Goal: Transaction & Acquisition: Obtain resource

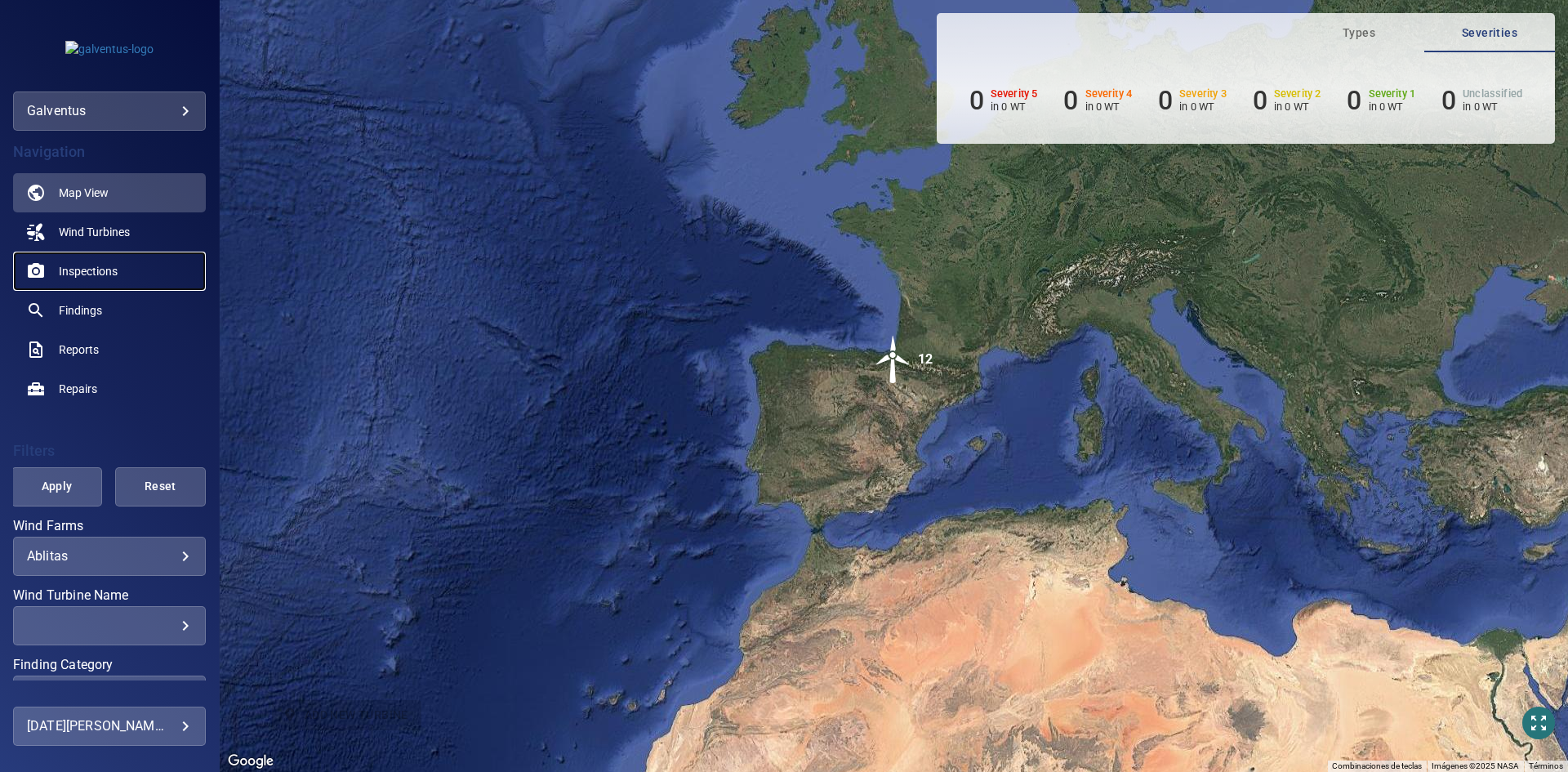
click at [92, 275] on span "Inspections" at bounding box center [87, 271] width 58 height 16
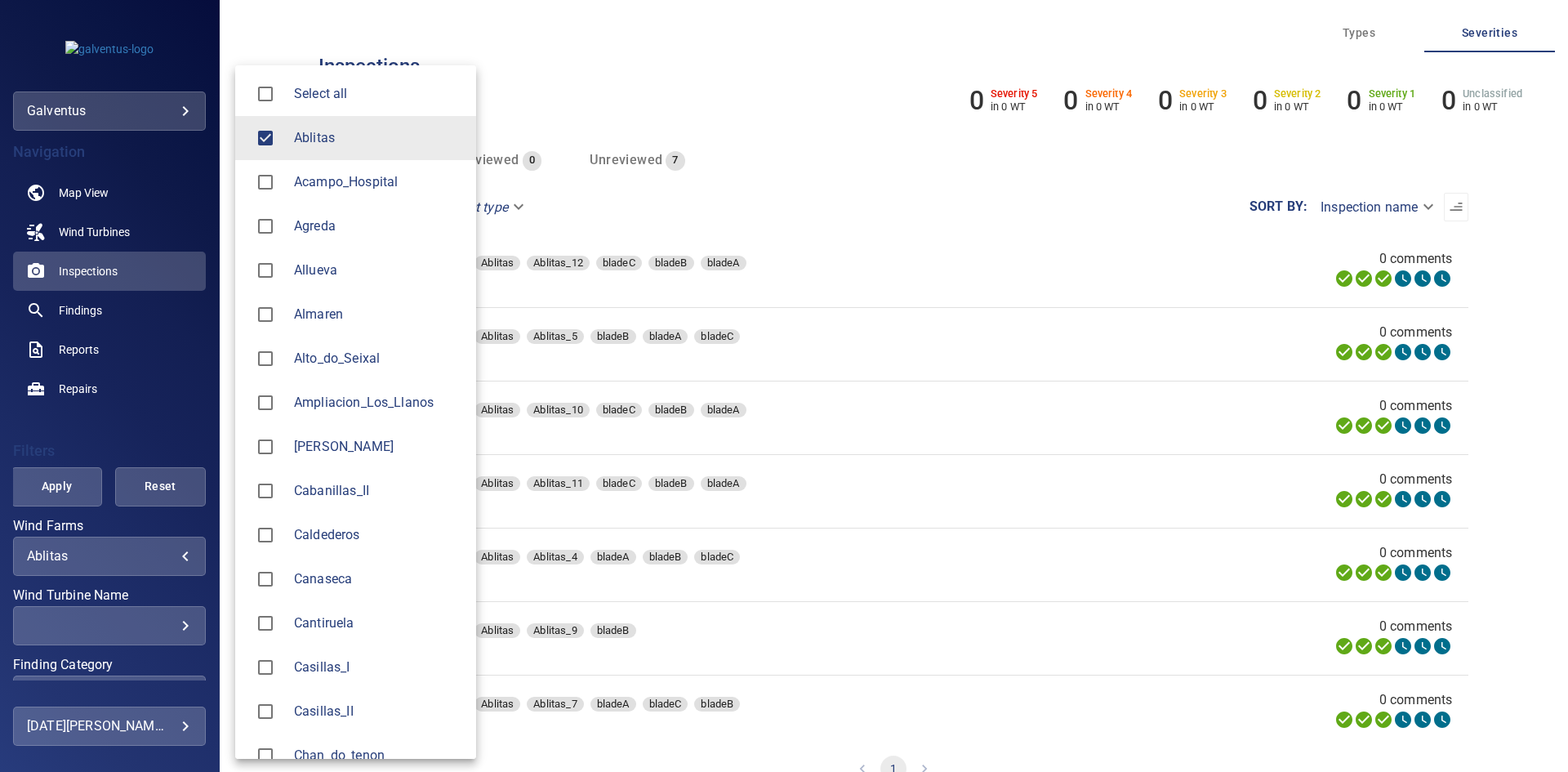
click at [74, 560] on body "**********" at bounding box center [784, 386] width 1568 height 772
click at [322, 159] on li "Ablitas" at bounding box center [355, 138] width 241 height 44
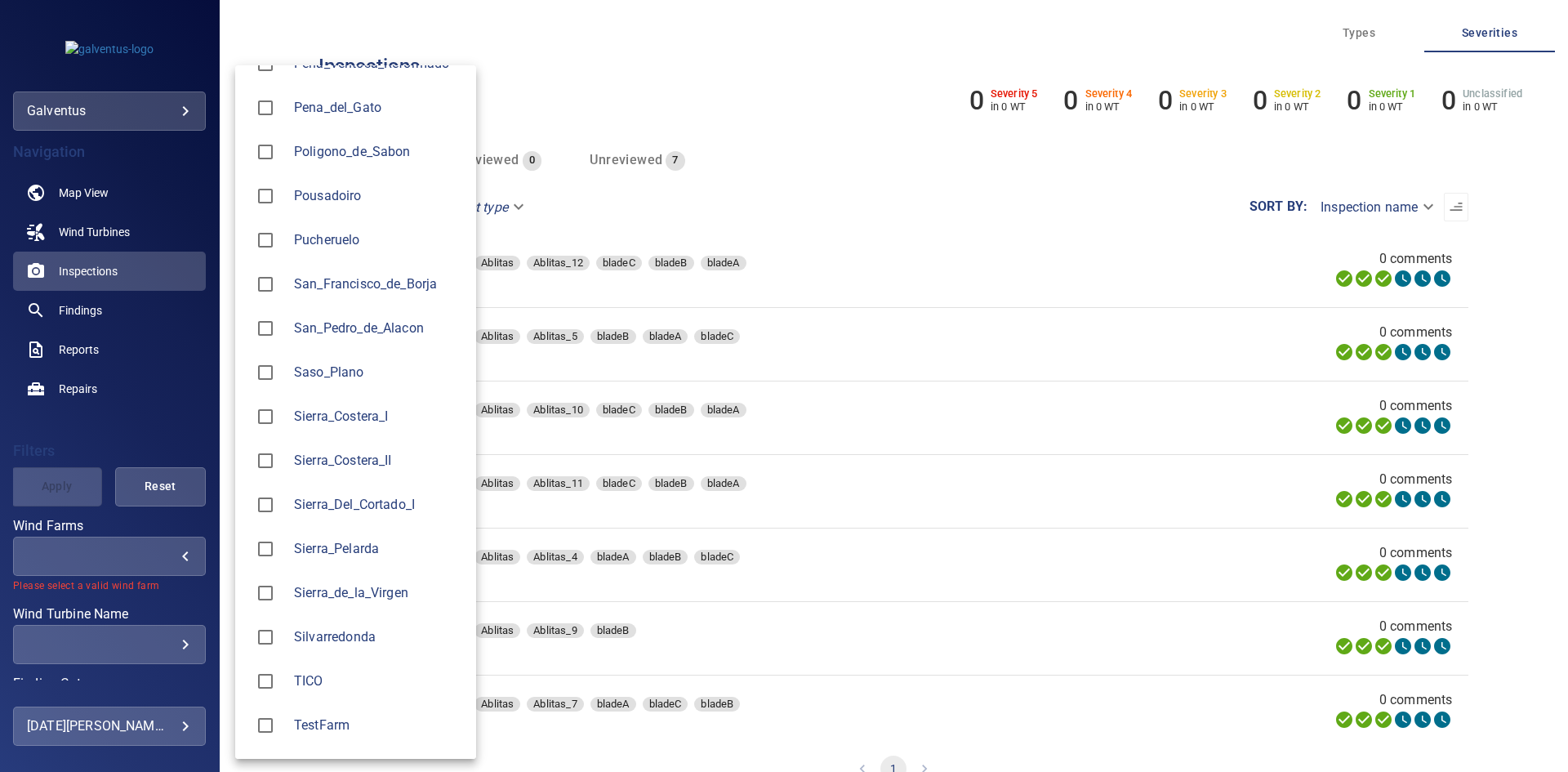
scroll to position [2010, 0]
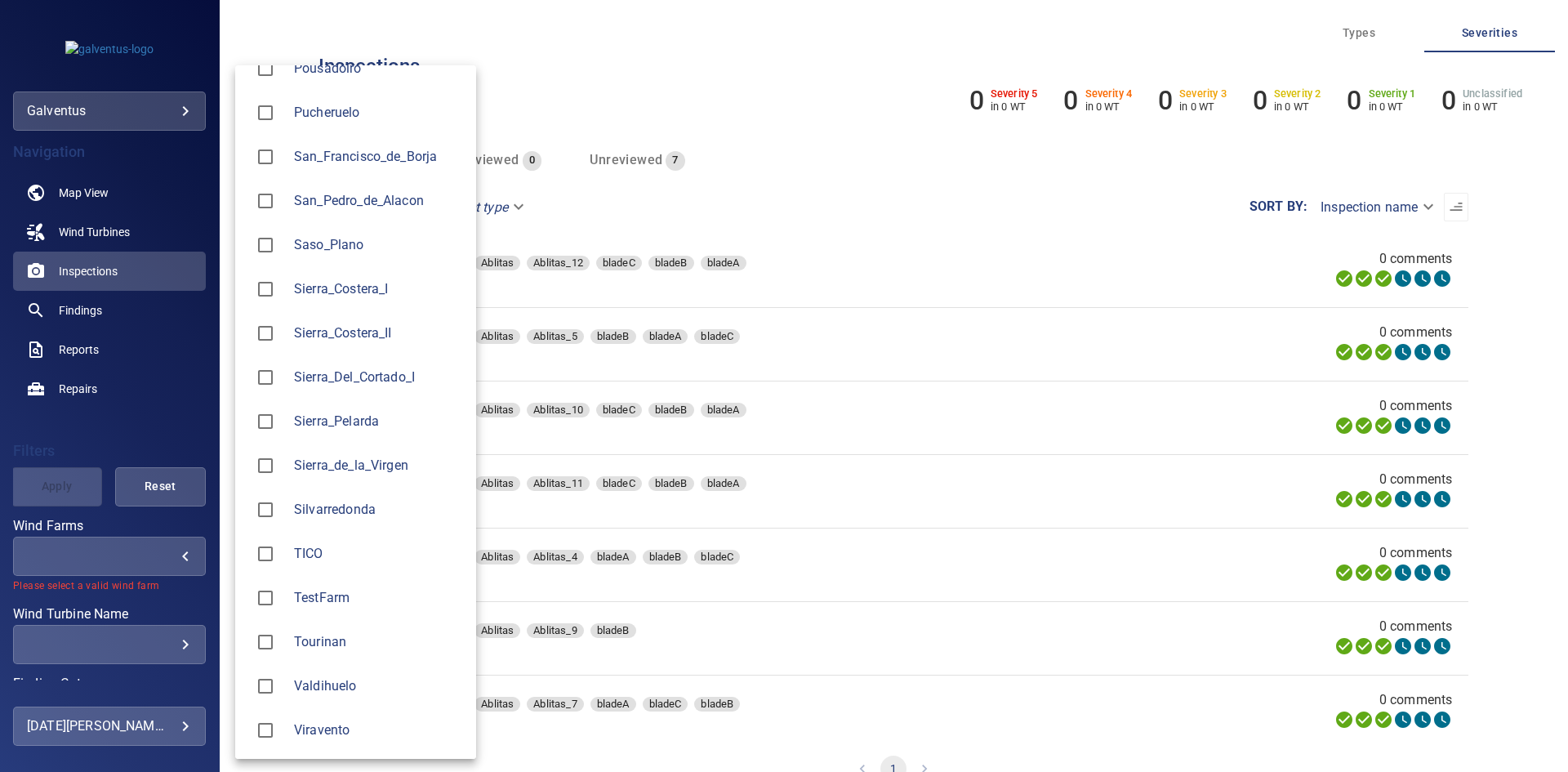
click at [366, 680] on span "Valdihuelo" at bounding box center [378, 686] width 169 height 19
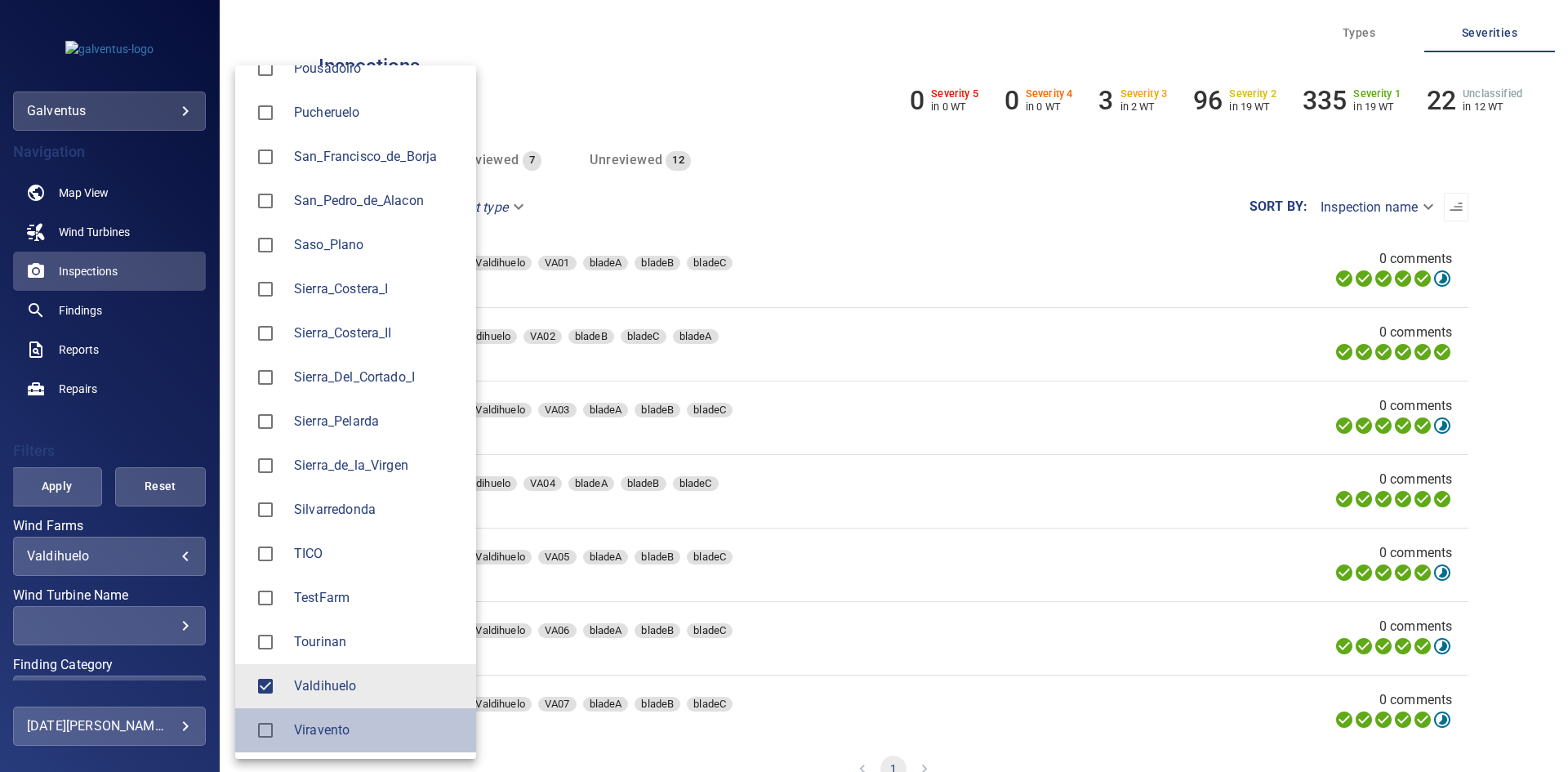
click at [327, 742] on li "Viravento" at bounding box center [355, 731] width 241 height 44
click at [352, 692] on span "Valdihuelo" at bounding box center [378, 686] width 169 height 19
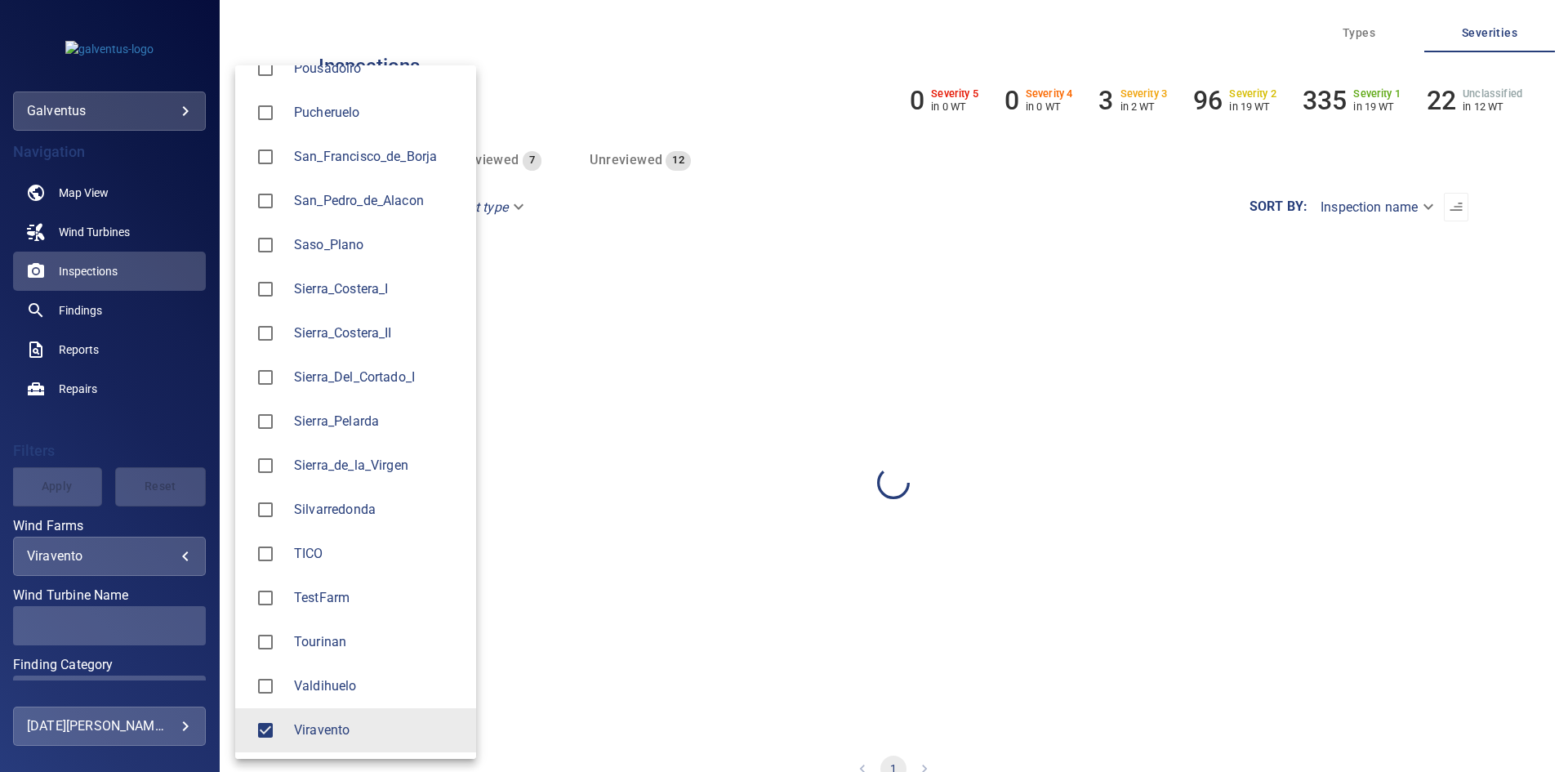
type input "*********"
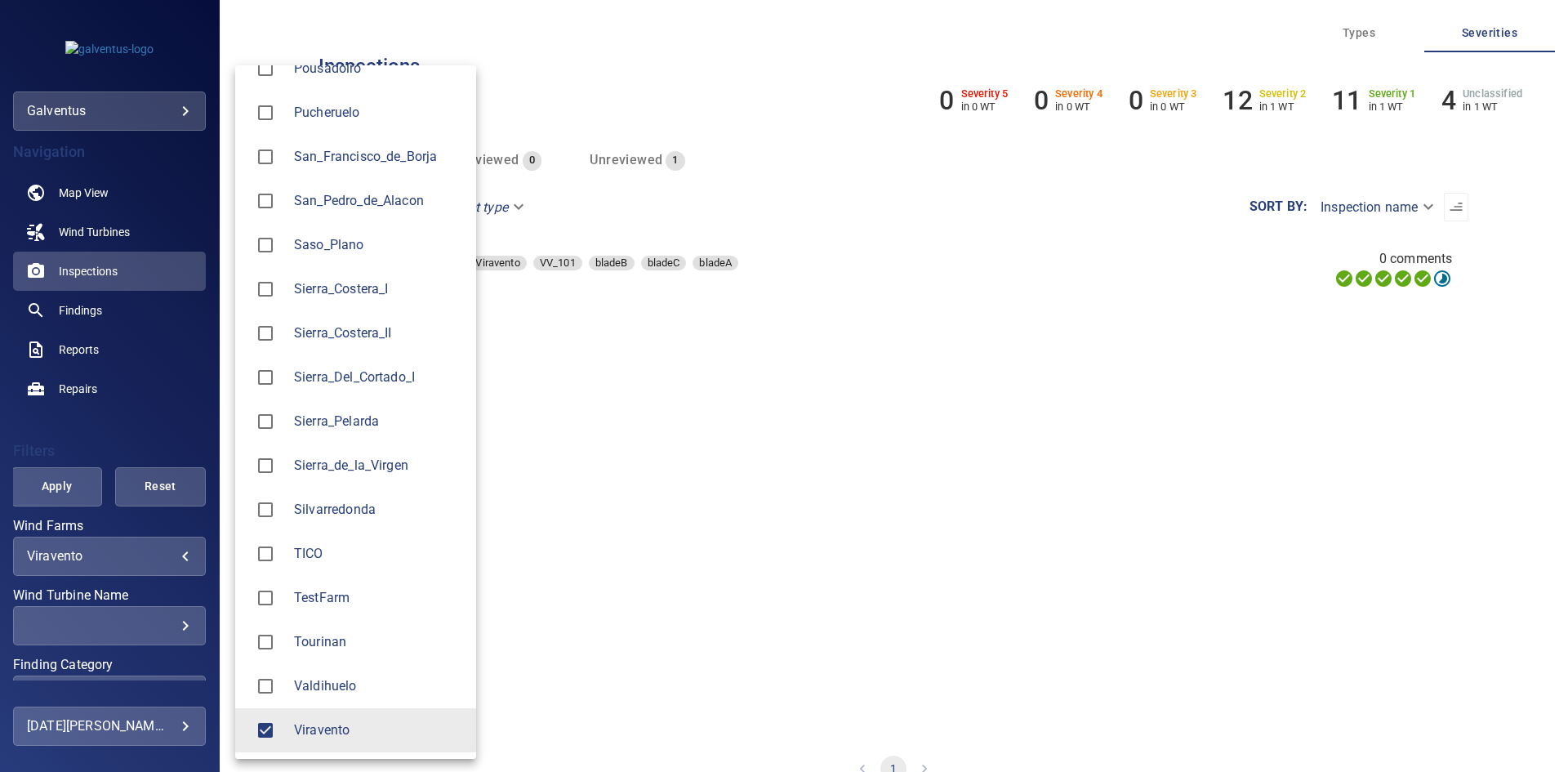
click at [61, 480] on div at bounding box center [784, 386] width 1568 height 772
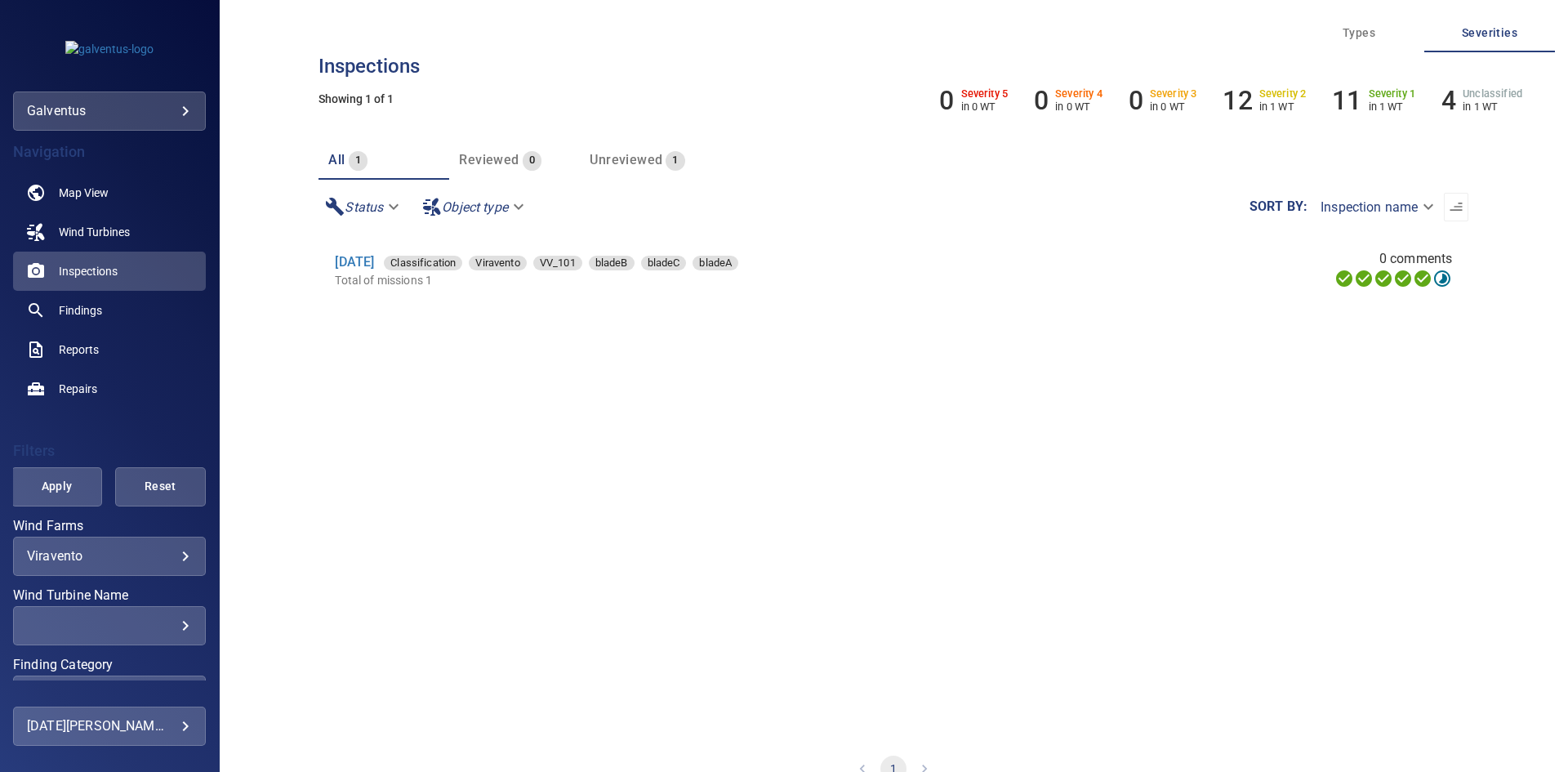
click at [50, 485] on span "Apply" at bounding box center [57, 487] width 50 height 20
click at [91, 314] on span "Findings" at bounding box center [80, 310] width 43 height 16
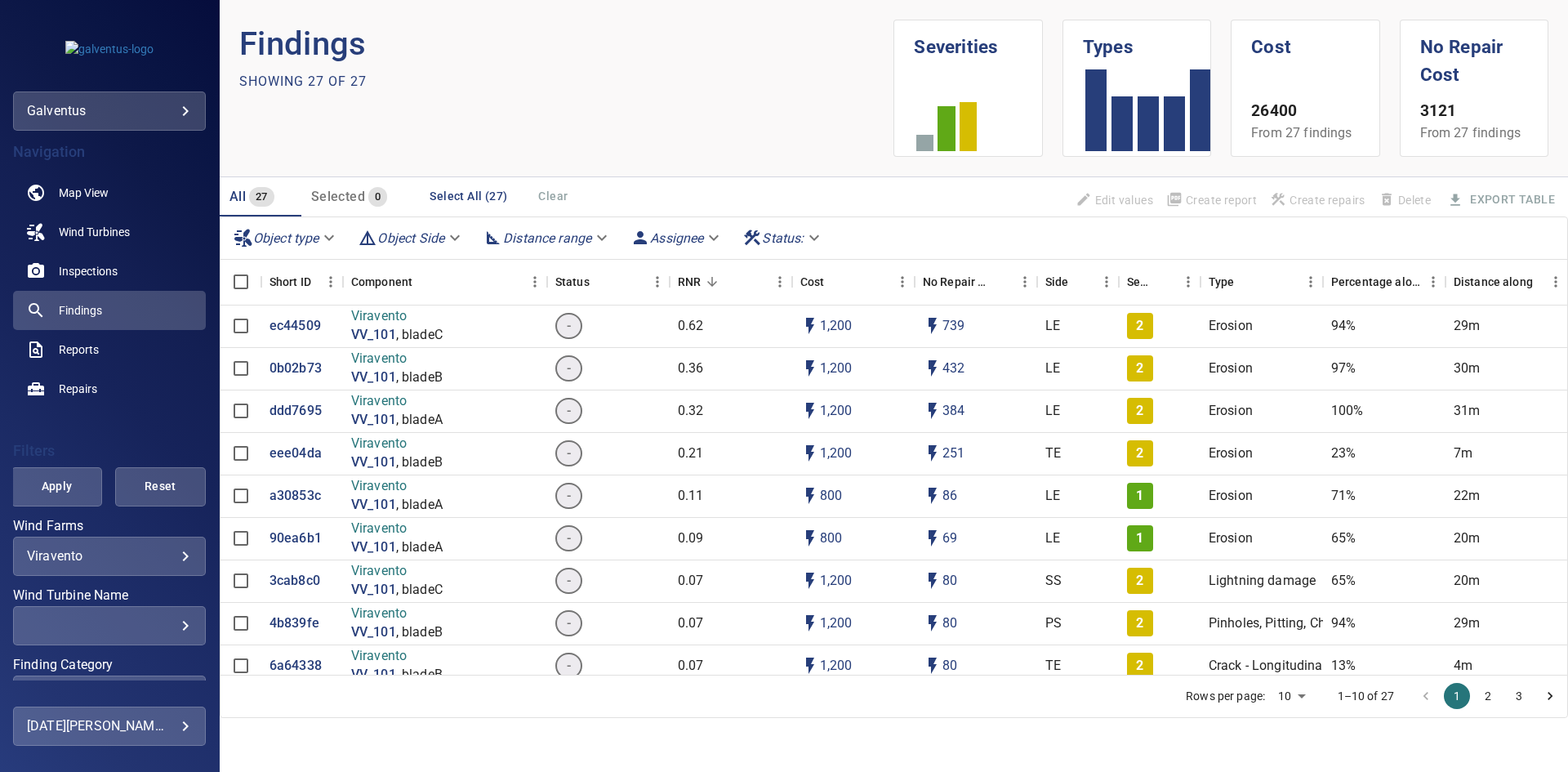
click at [1298, 701] on body "**********" at bounding box center [784, 386] width 1568 height 772
click at [1291, 703] on li "50" at bounding box center [1291, 708] width 48 height 30
type input "**"
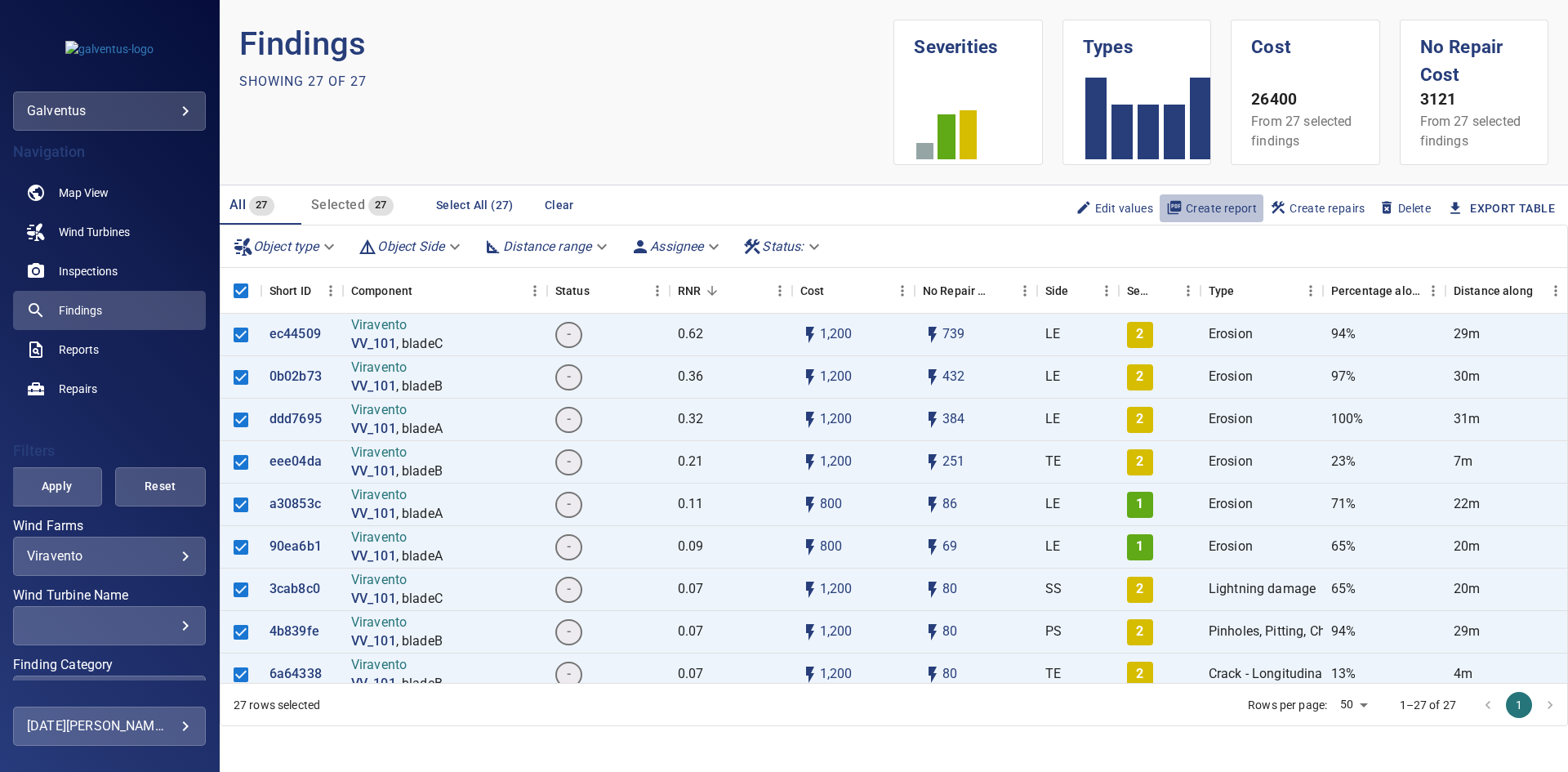
click at [1235, 205] on span "Create report" at bounding box center [1211, 207] width 91 height 18
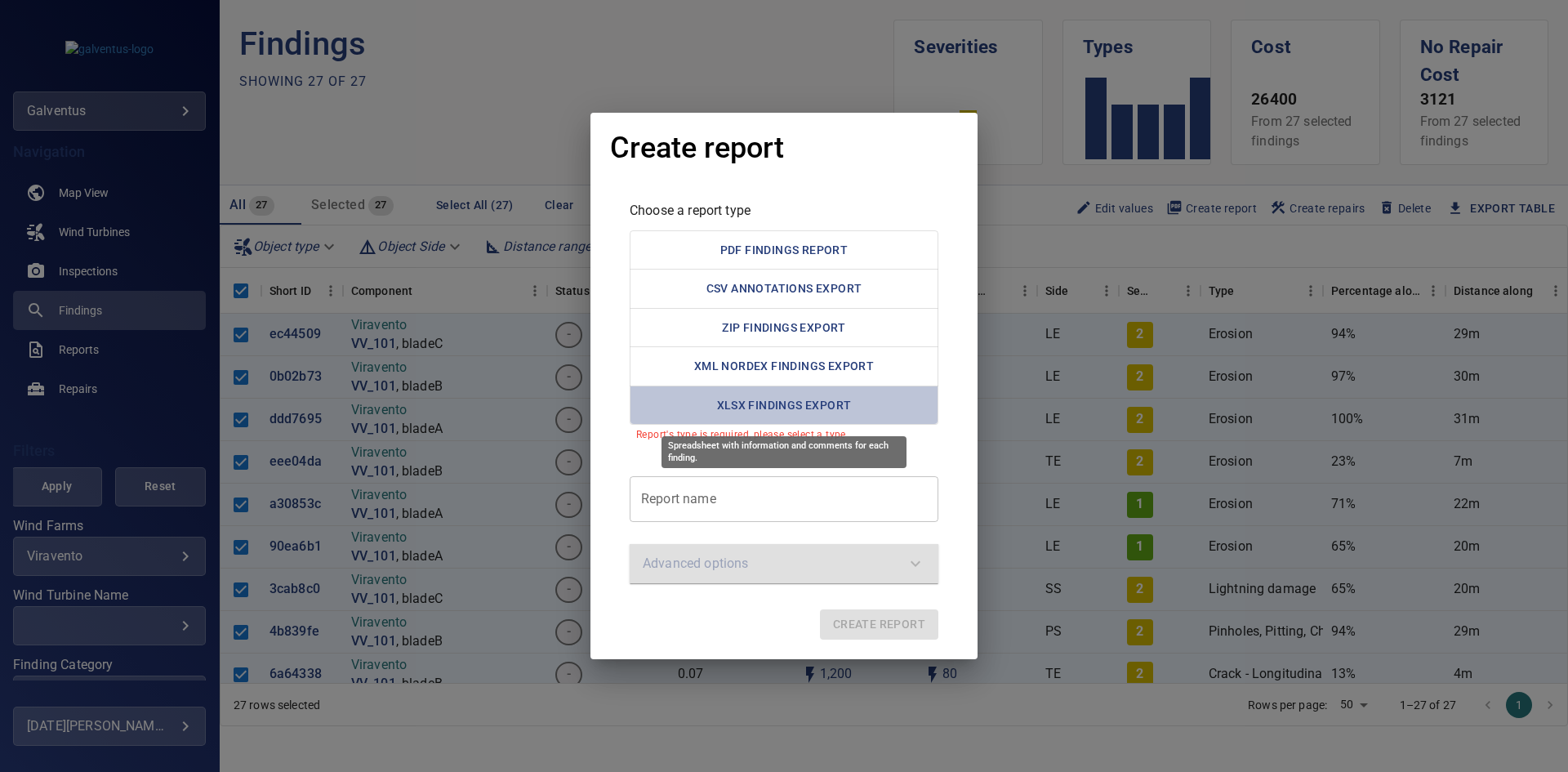
click at [834, 415] on button "XLSX Findings Export" at bounding box center [784, 405] width 309 height 40
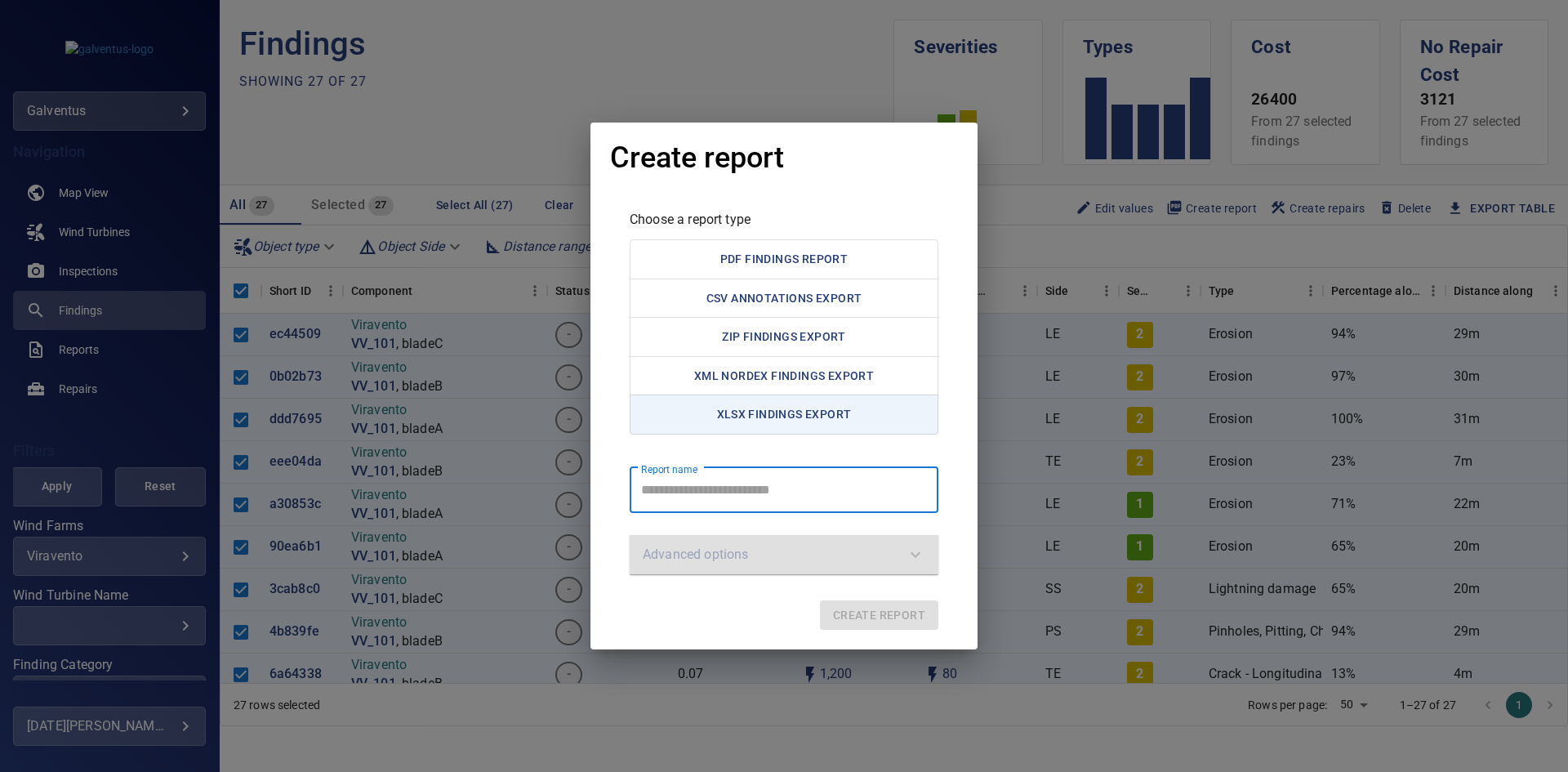
click at [737, 483] on report "Report name" at bounding box center [784, 490] width 309 height 46
type report "**********"
click at [859, 619] on span "Create report" at bounding box center [878, 615] width 92 height 20
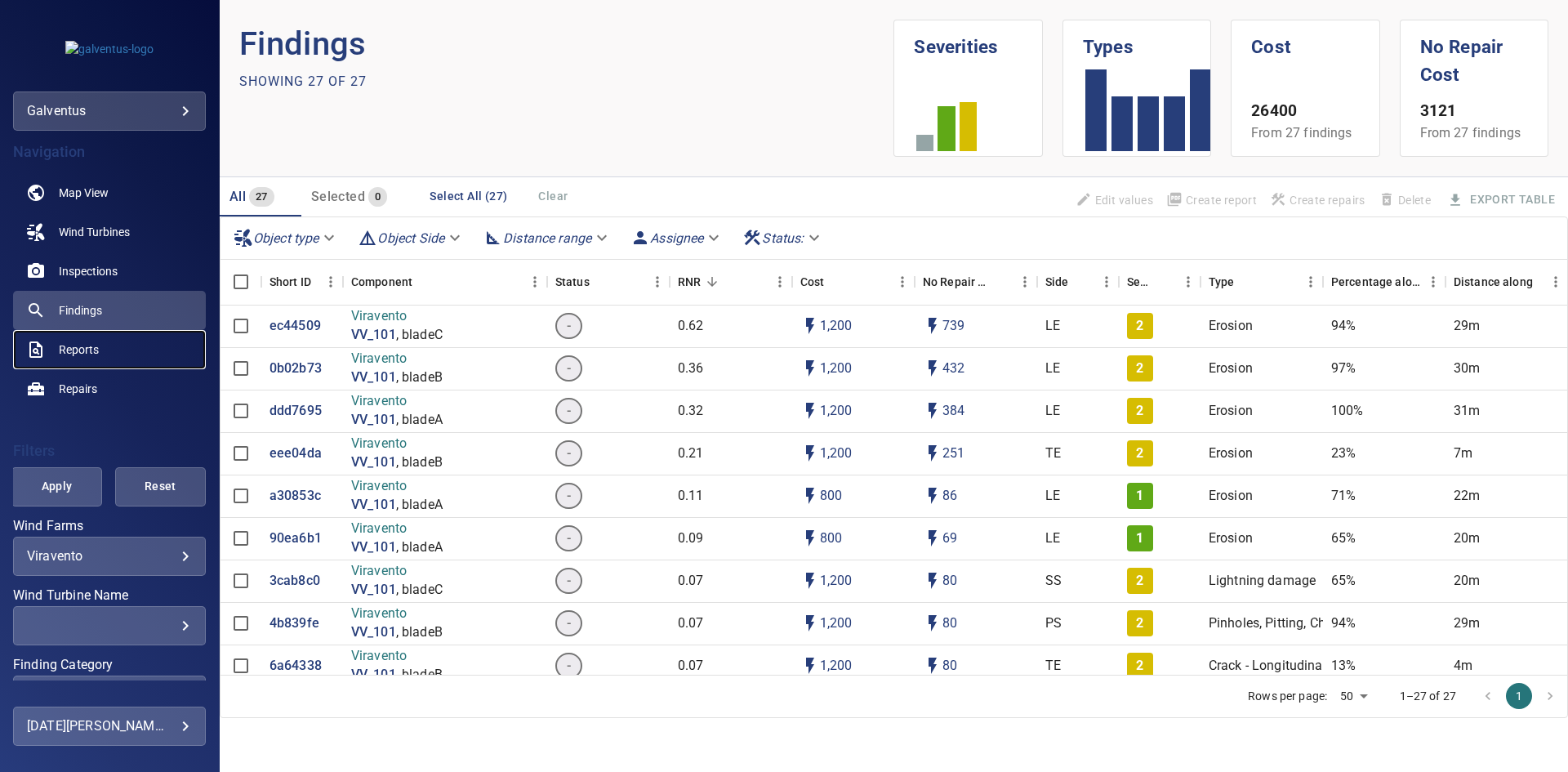
click at [71, 343] on span "Reports" at bounding box center [78, 349] width 40 height 16
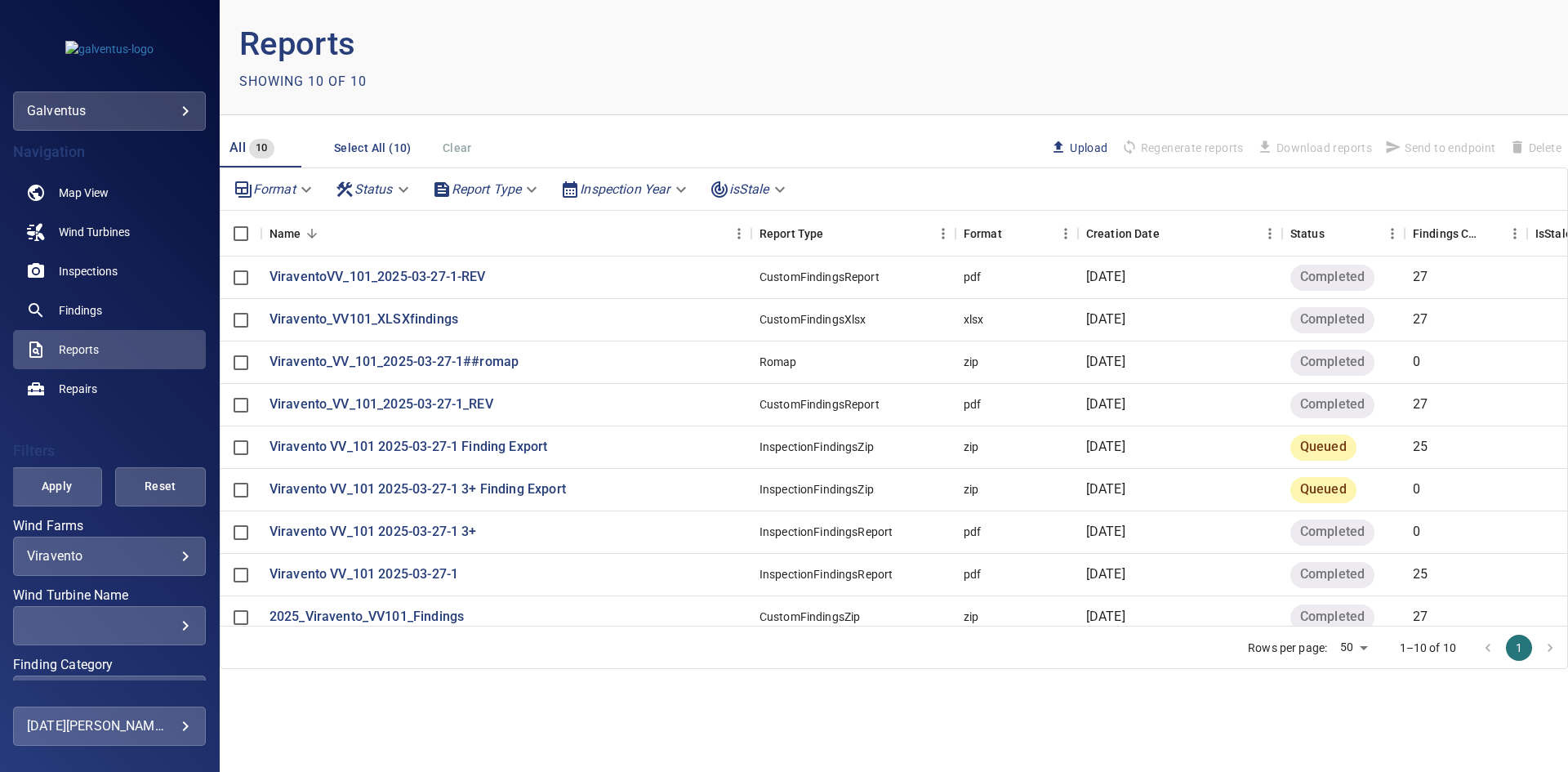
click at [1352, 648] on body "**********" at bounding box center [784, 386] width 1568 height 772
click at [1345, 742] on li "100" at bounding box center [1353, 737] width 48 height 30
type input "***"
click at [353, 317] on p "Viravento_VV101_XLSXfindings" at bounding box center [363, 320] width 189 height 19
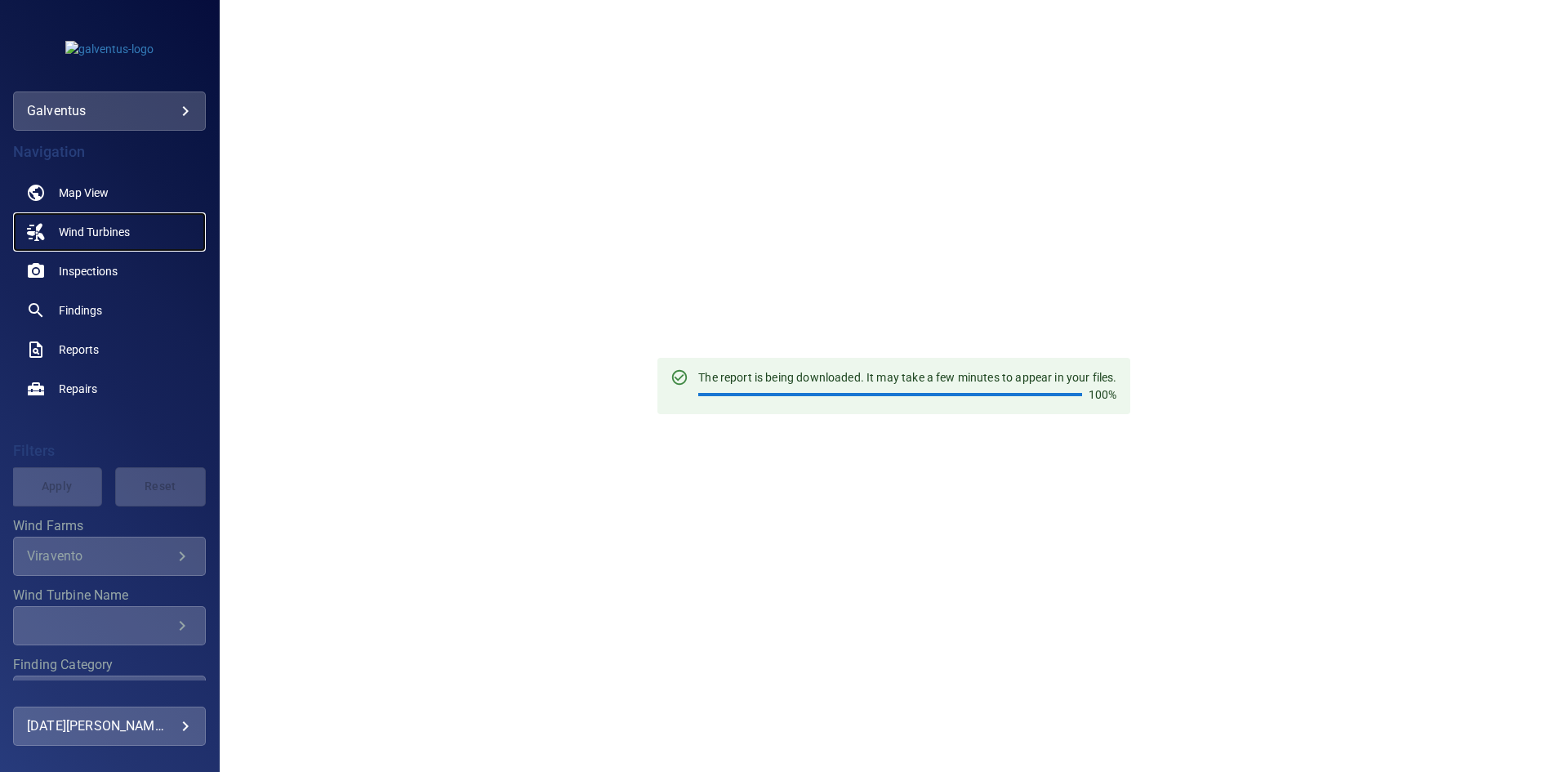
click at [90, 230] on span "Wind Turbines" at bounding box center [94, 231] width 71 height 16
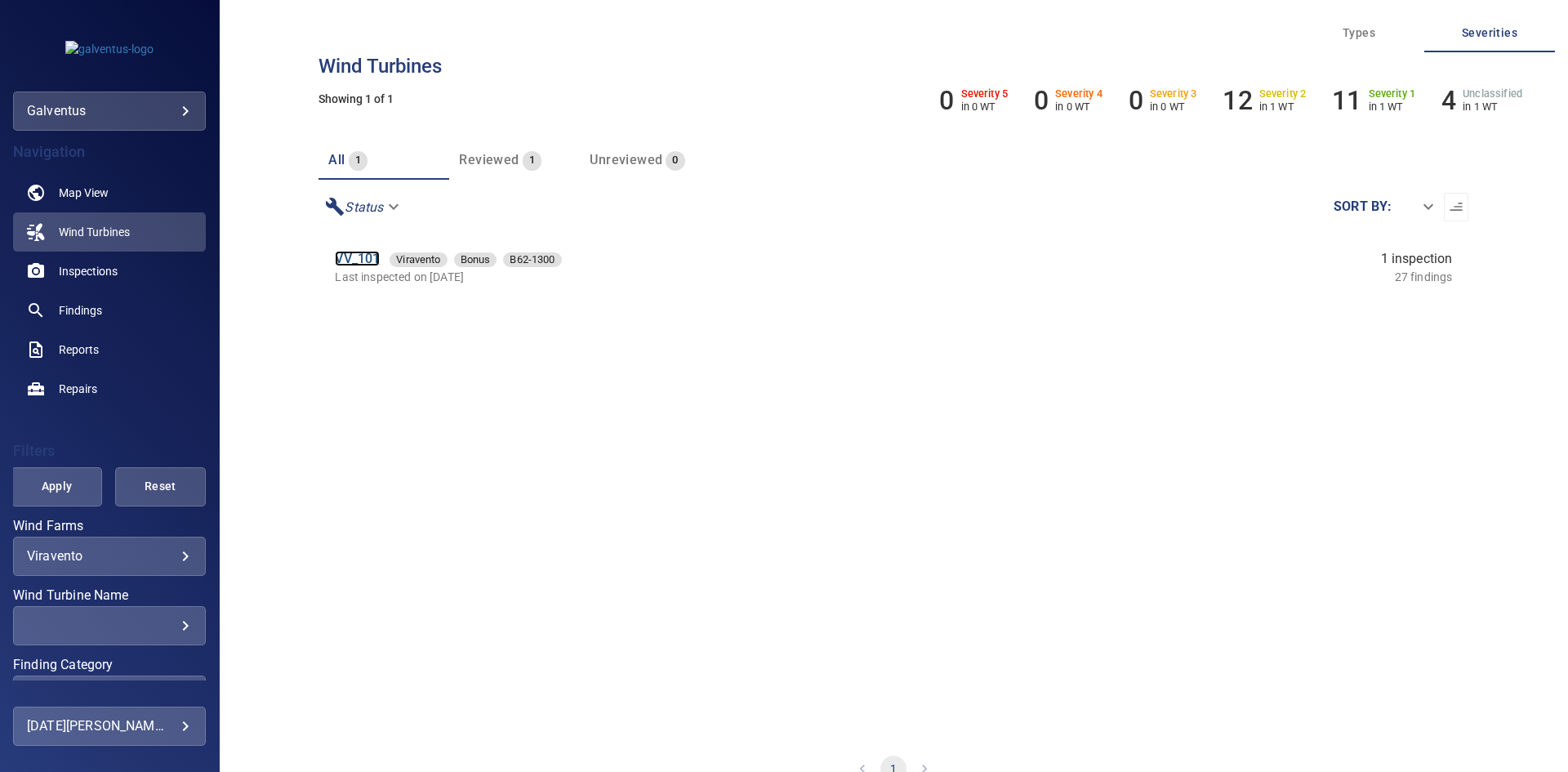
click at [357, 257] on link "VV_101" at bounding box center [357, 258] width 45 height 15
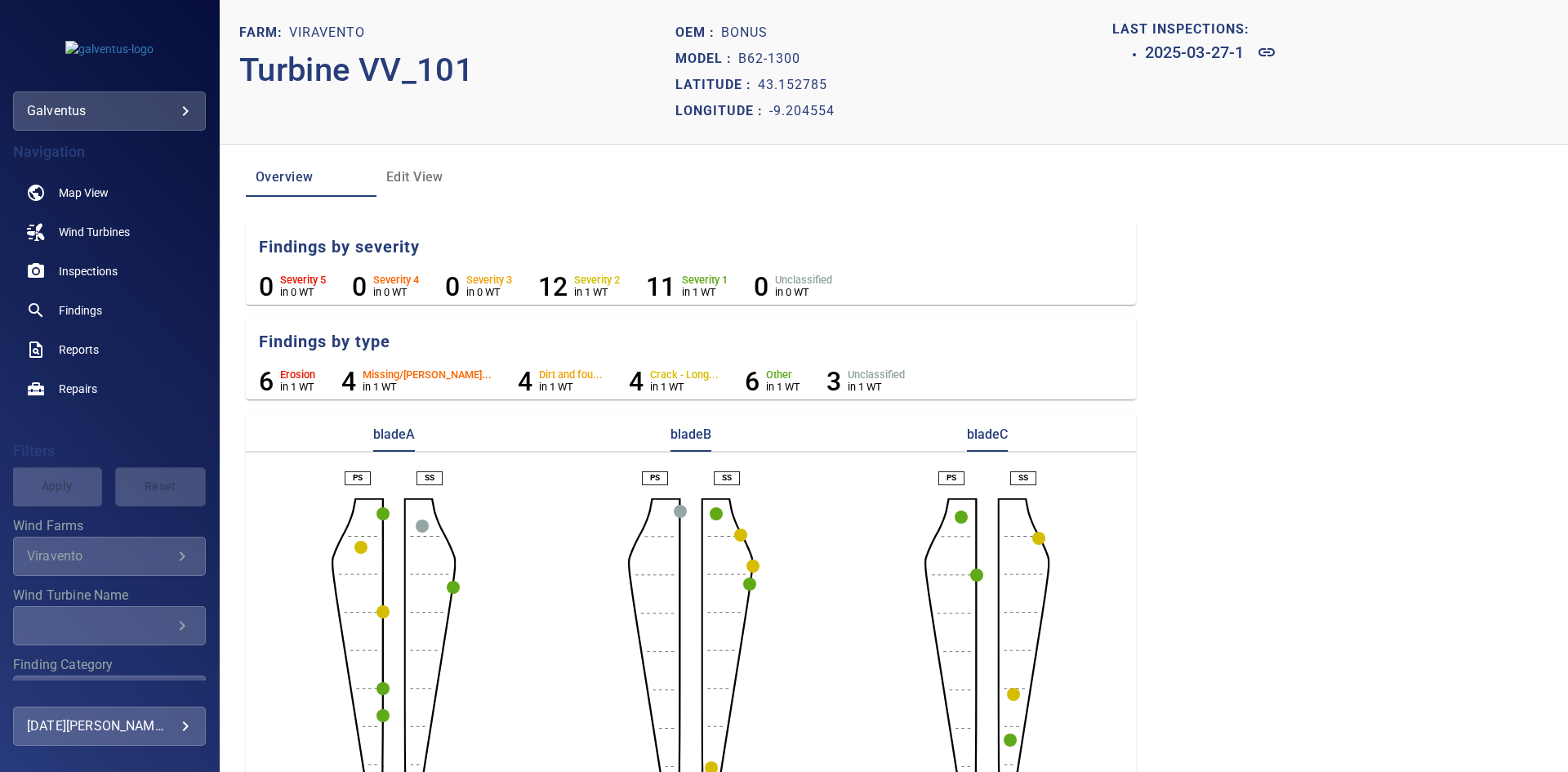
click at [1268, 320] on section "Farm: Viravento Turbine VV_101 Oem : Bonus Model : B62-1300 Latitude : 43.15278…" at bounding box center [894, 386] width 1348 height 772
drag, startPoint x: 806, startPoint y: 54, endPoint x: 717, endPoint y: 27, distance: 93.0
click at [717, 27] on section "Oem : Bonus Model : B62-1300 Latitude : 43.152785 Longitude : -9.204554" at bounding box center [893, 72] width 436 height 105
click at [970, 748] on aside at bounding box center [950, 652] width 52 height 306
click at [93, 263] on span "Inspections" at bounding box center [87, 271] width 58 height 16
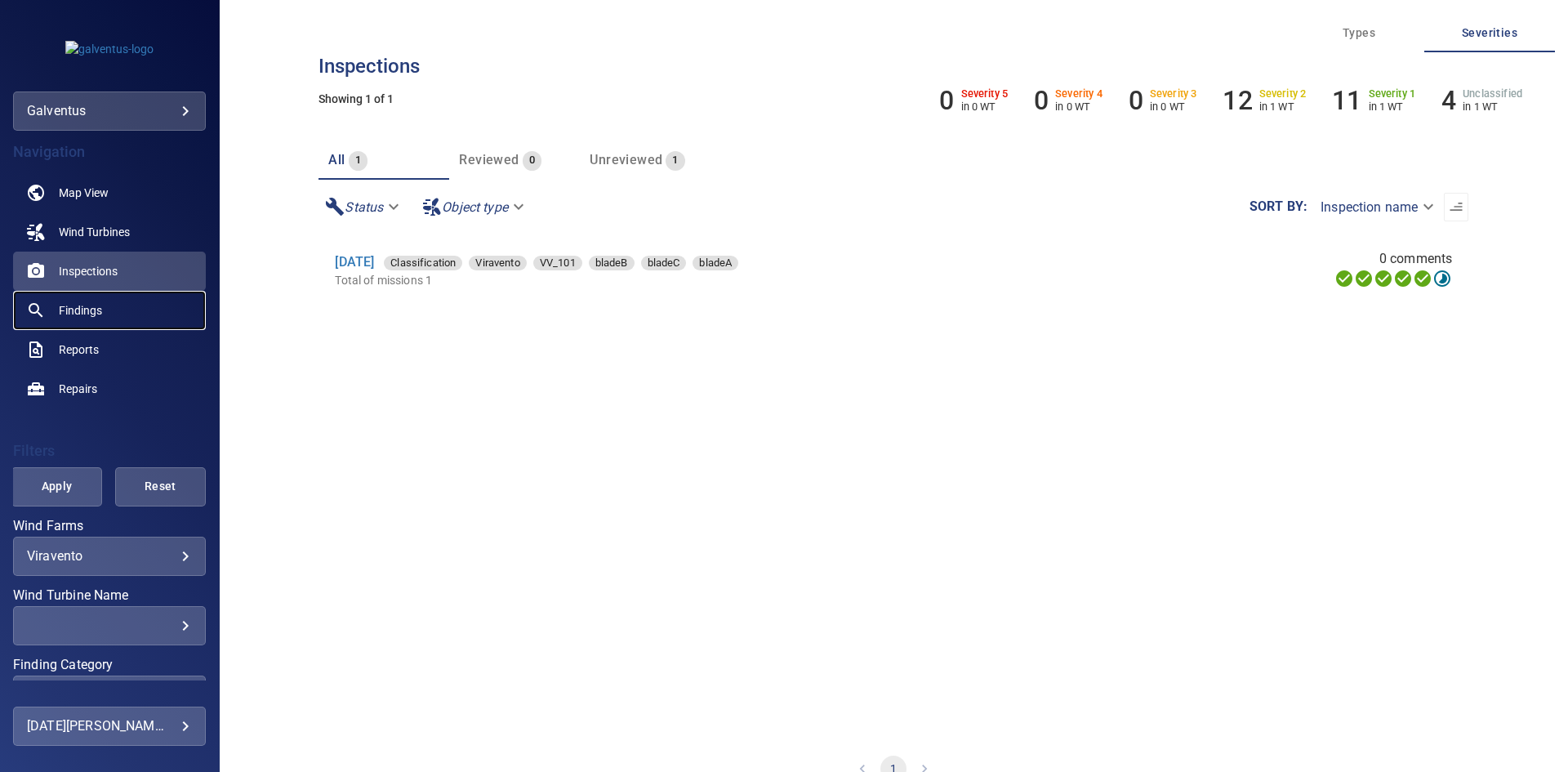
click at [72, 307] on span "Findings" at bounding box center [80, 310] width 43 height 16
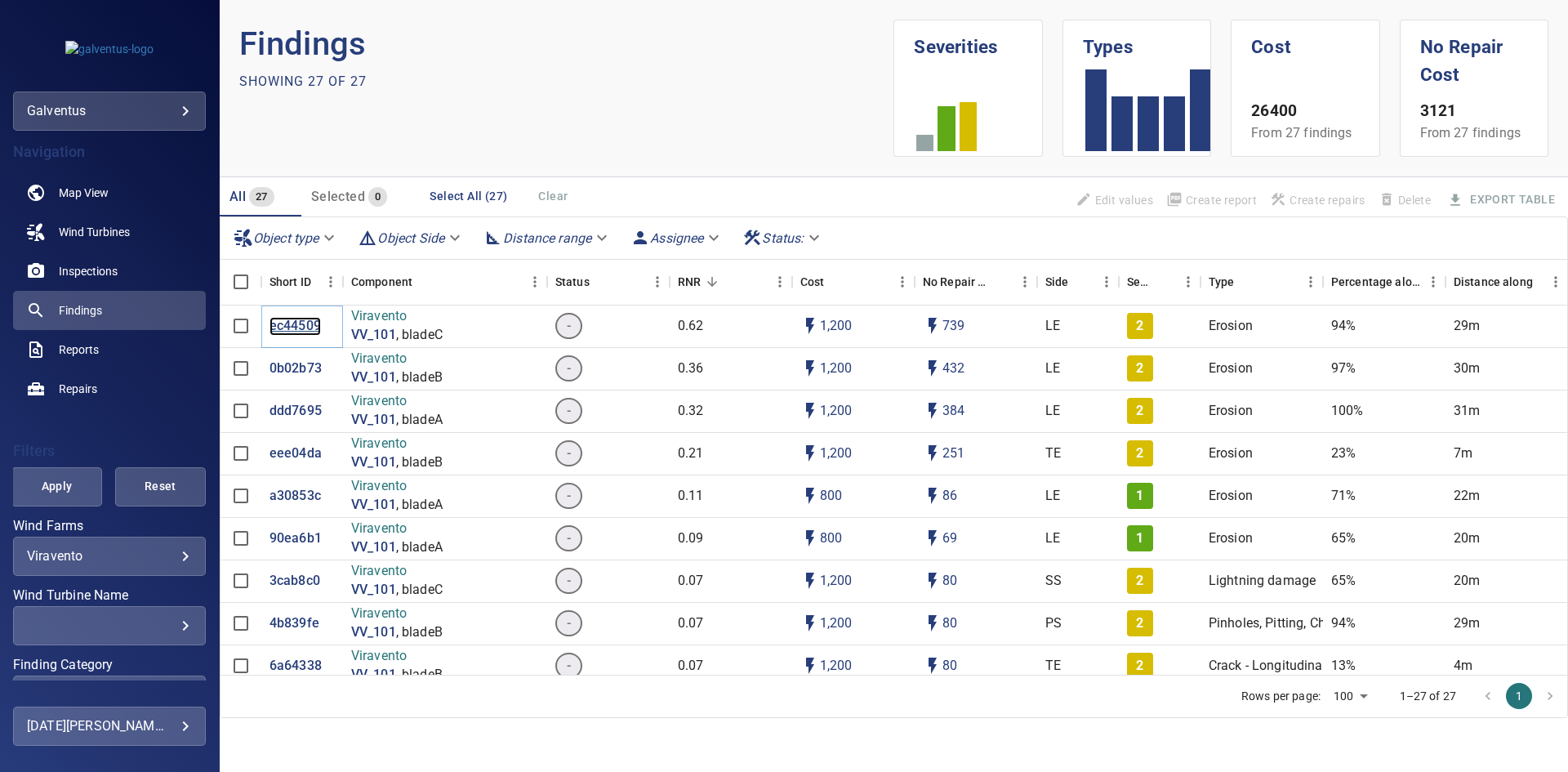
click at [276, 325] on p "ec44509" at bounding box center [294, 326] width 52 height 19
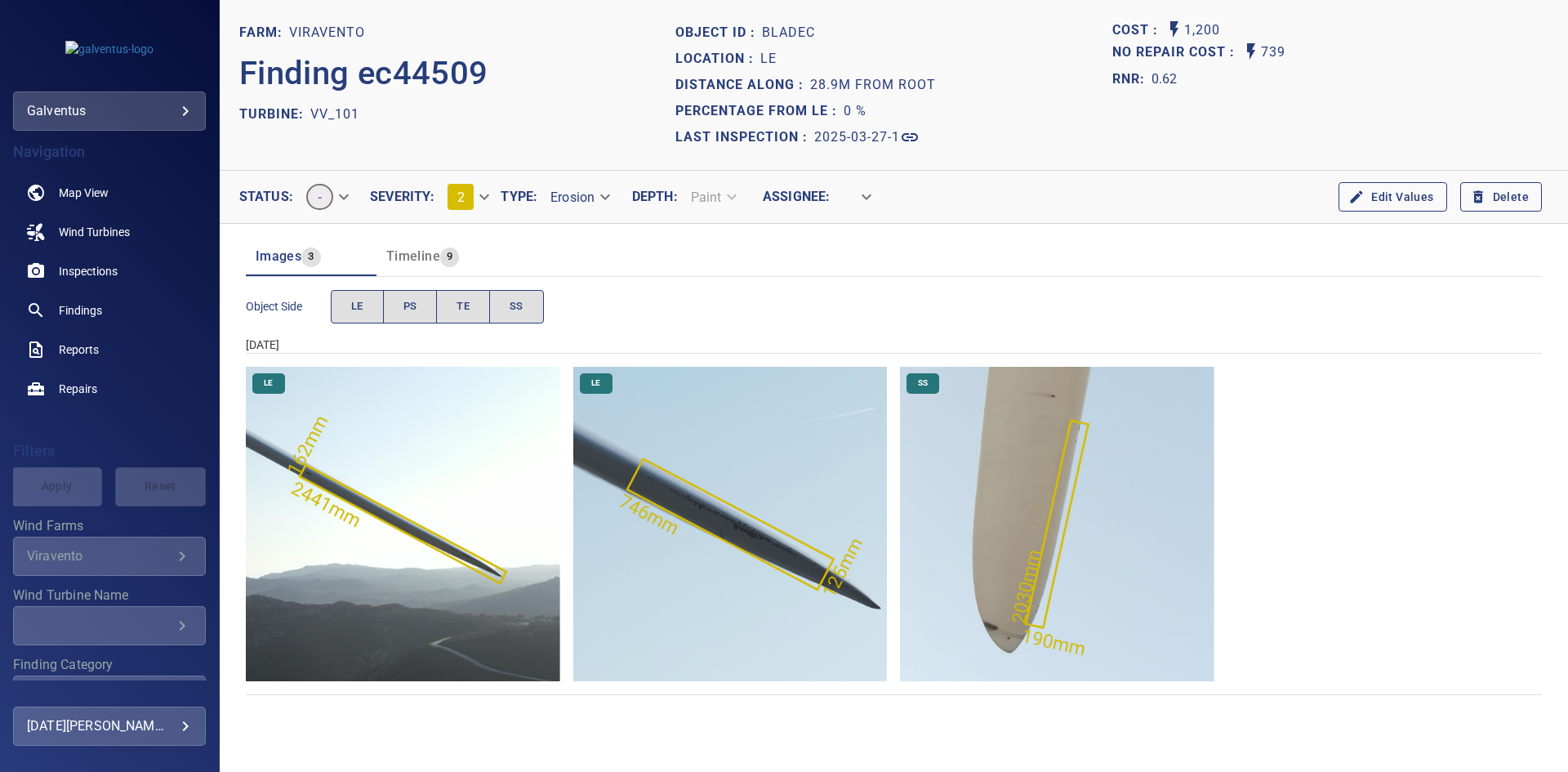
click at [419, 555] on img "Viravento/VV_101/2025-03-27-1/2025-03-27-1/image68wp75.jpg" at bounding box center [403, 524] width 315 height 315
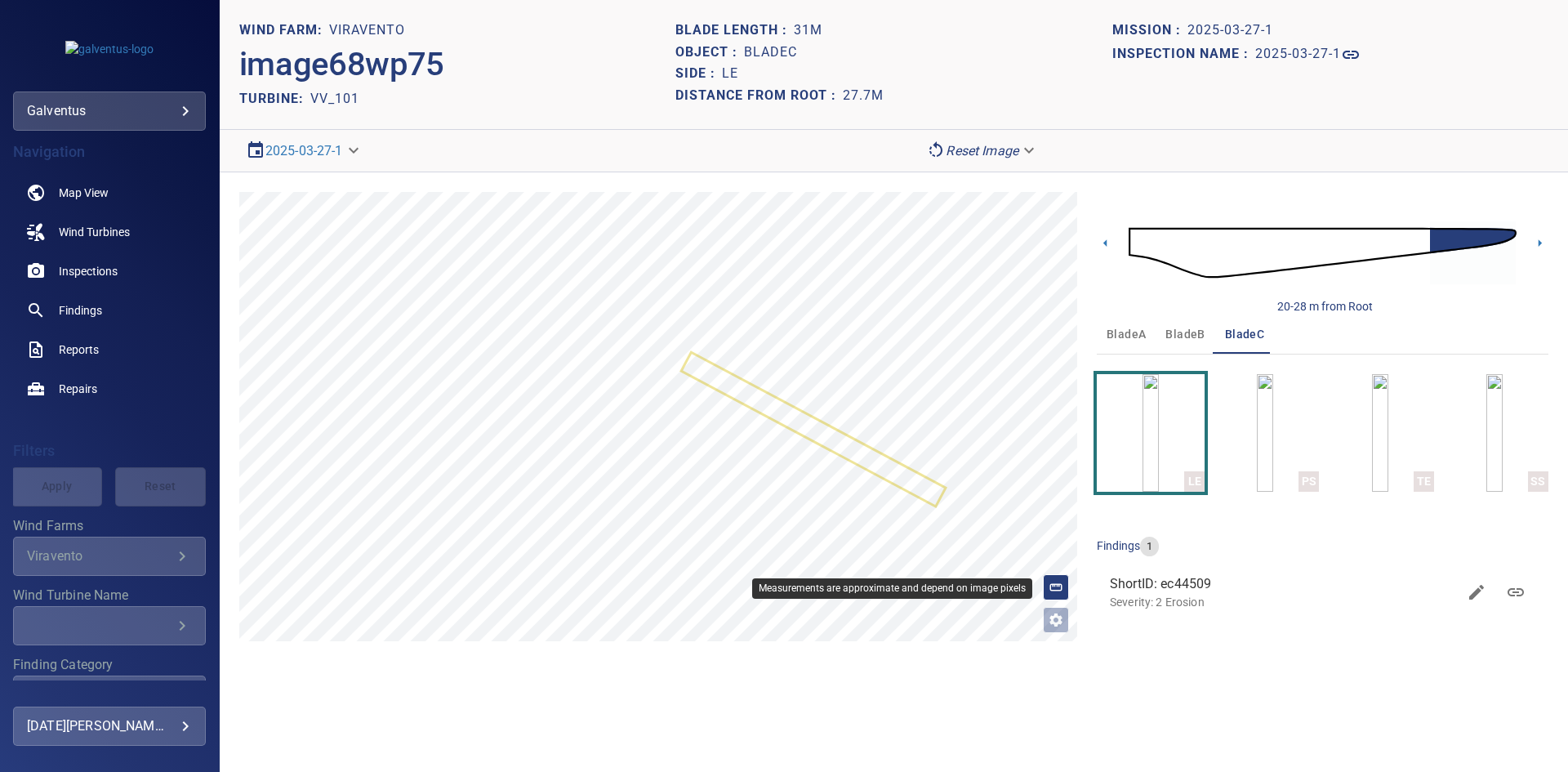
click at [1051, 588] on icon at bounding box center [1055, 587] width 14 height 14
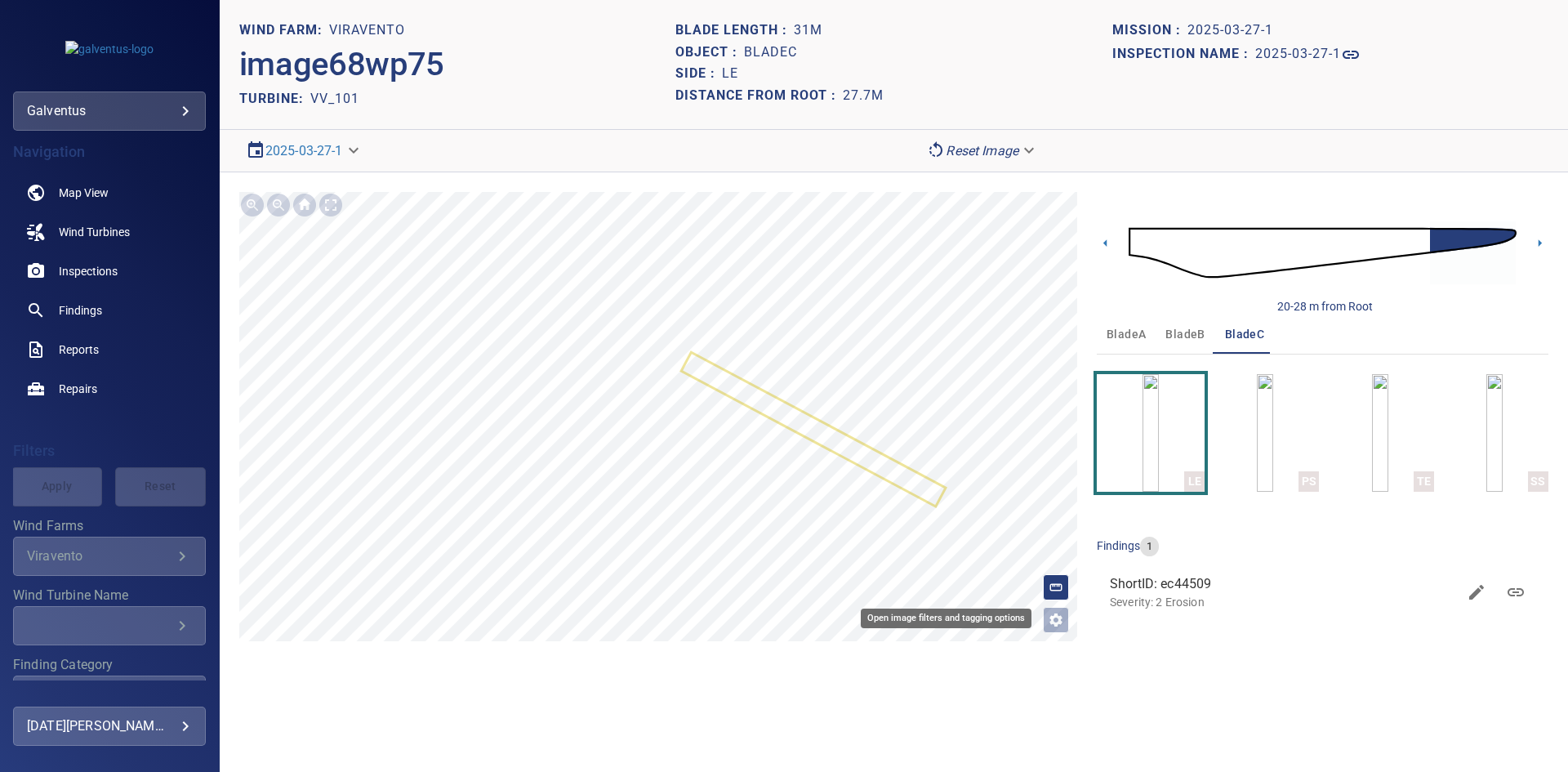
click at [1052, 624] on icon "Open image filters and tagging options" at bounding box center [1055, 620] width 13 height 13
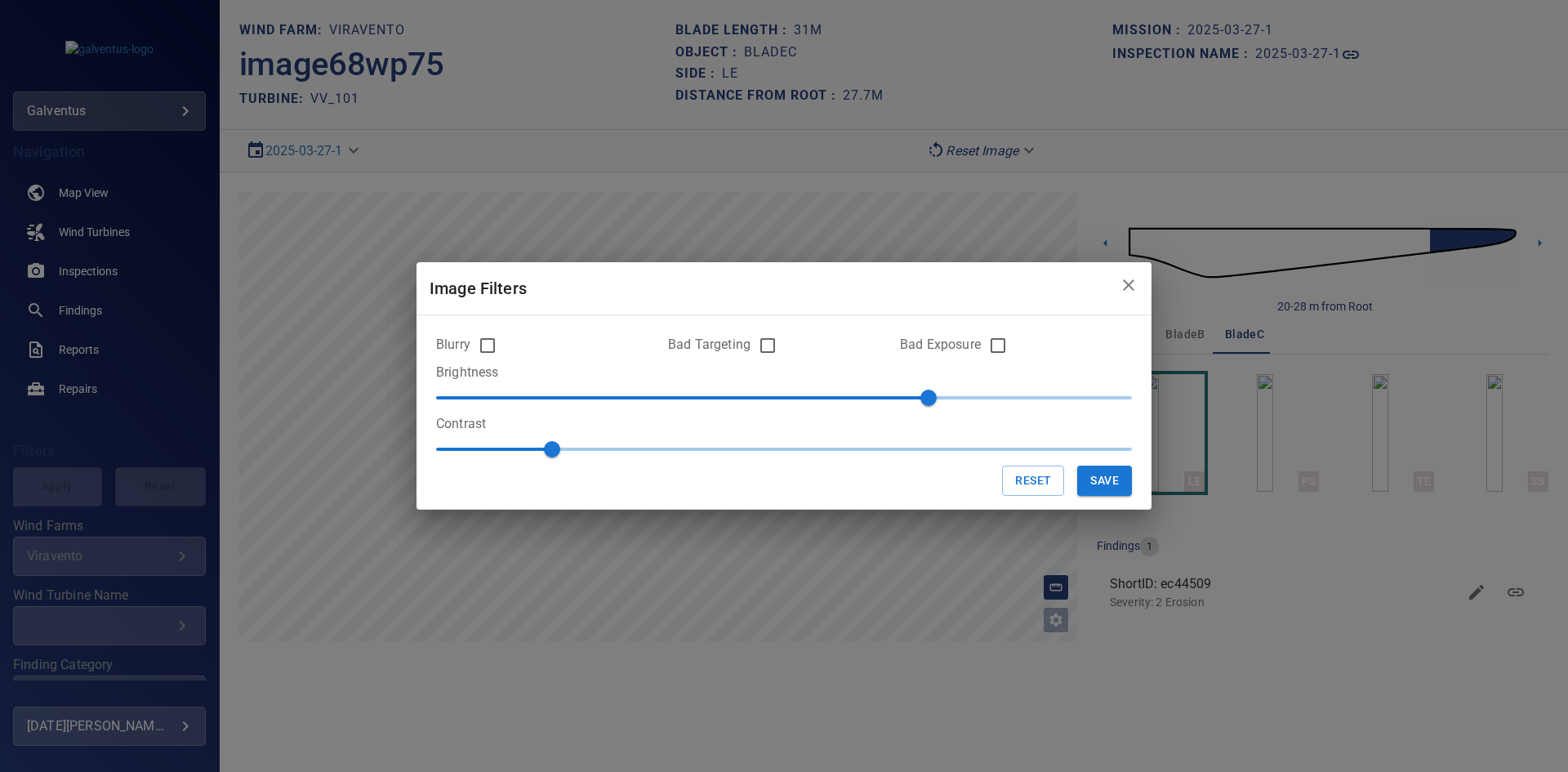
click at [1126, 282] on icon "close" at bounding box center [1129, 285] width 12 height 12
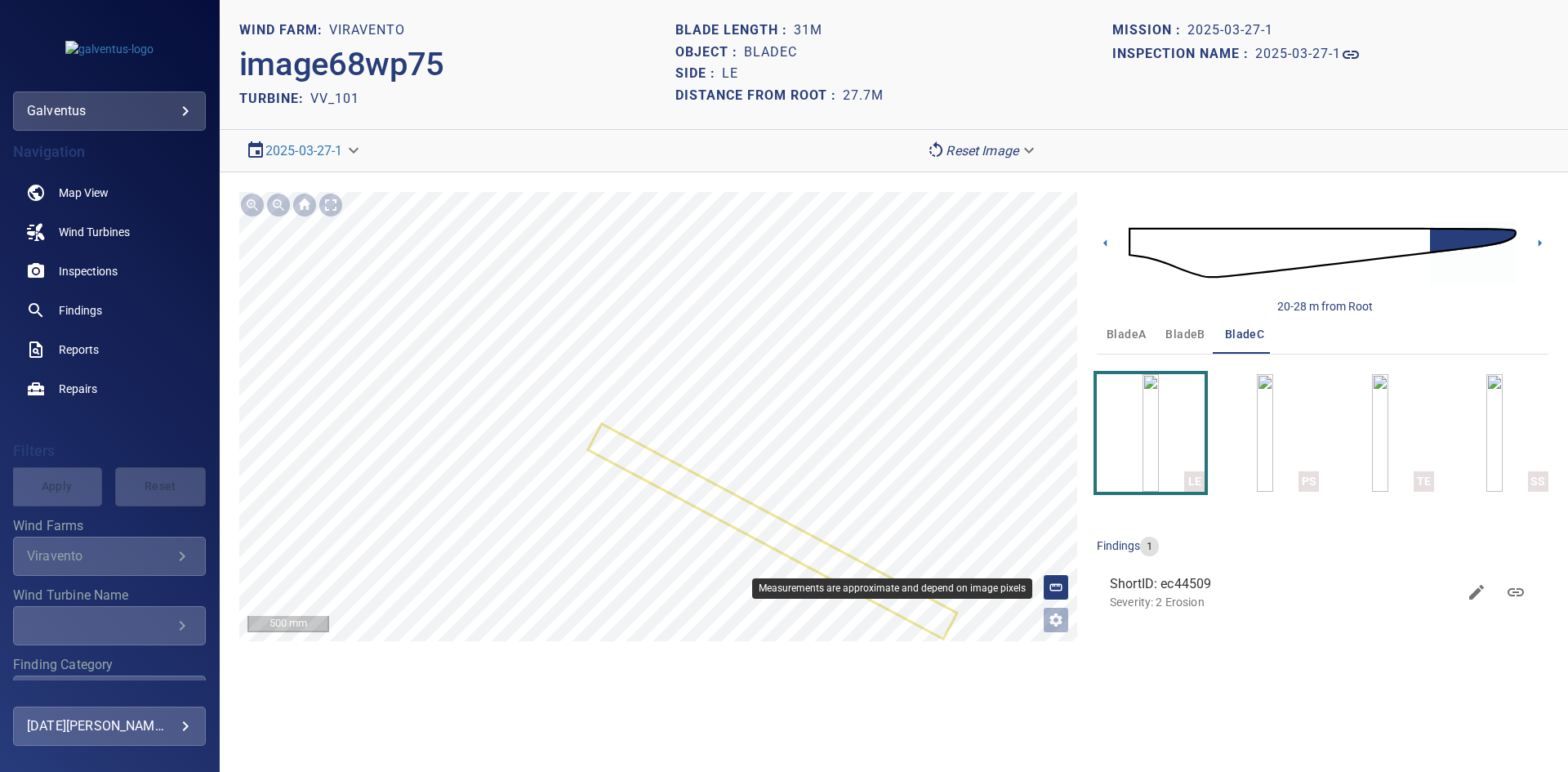
click at [1053, 582] on icon at bounding box center [1055, 587] width 14 height 14
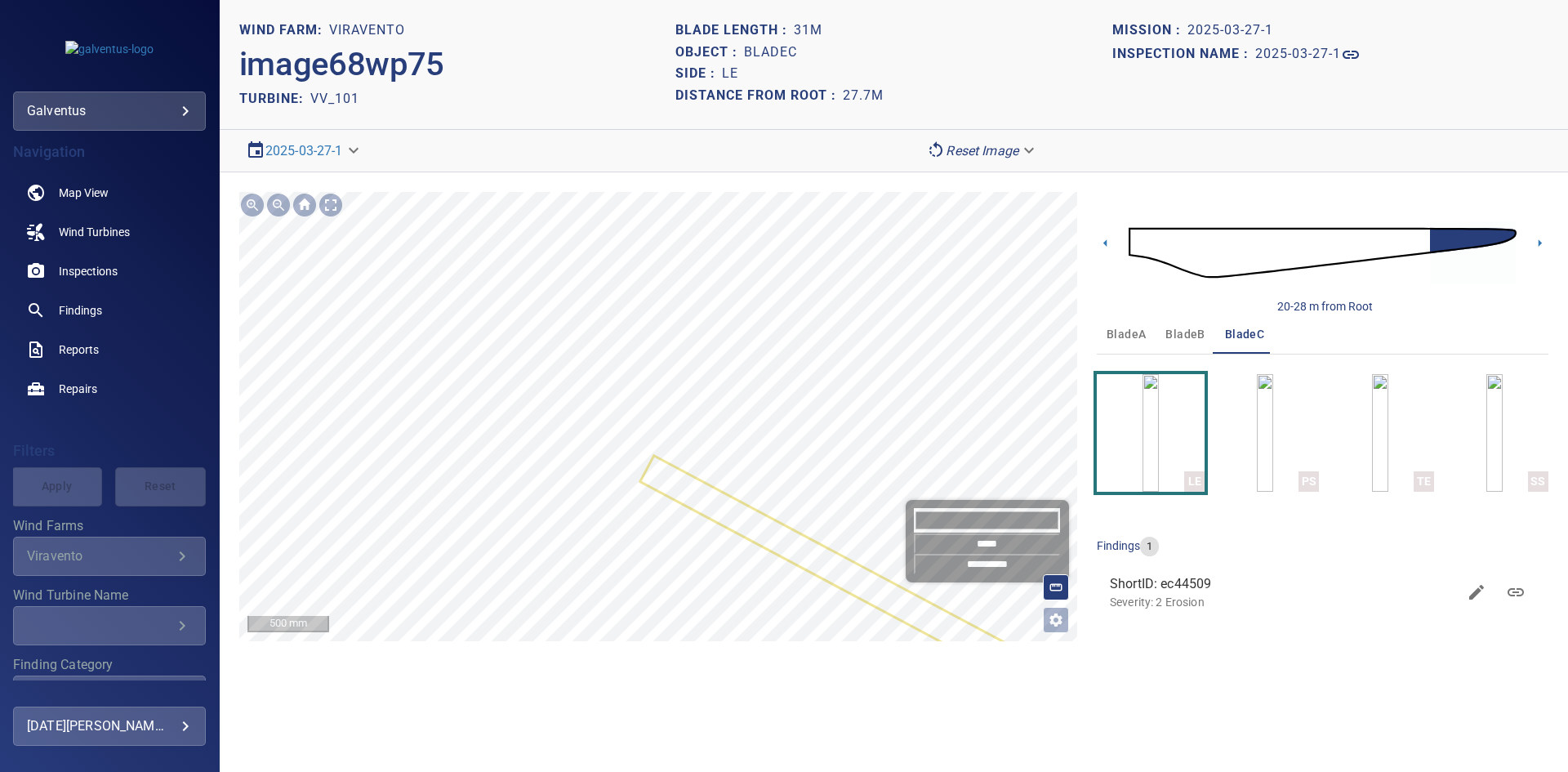
click at [967, 516] on input "*******" at bounding box center [988, 520] width 147 height 25
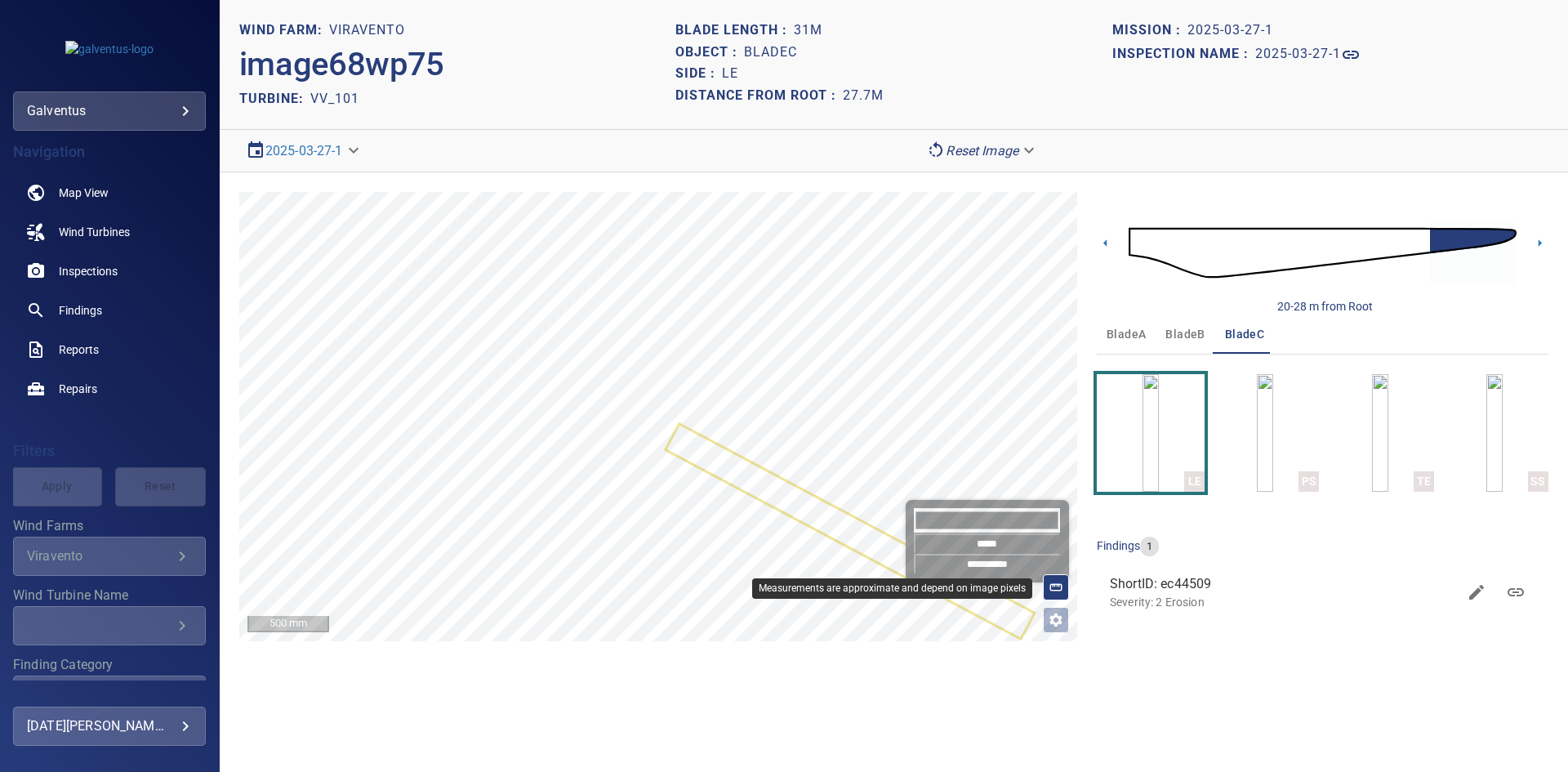
click at [1056, 585] on icon at bounding box center [1055, 587] width 14 height 14
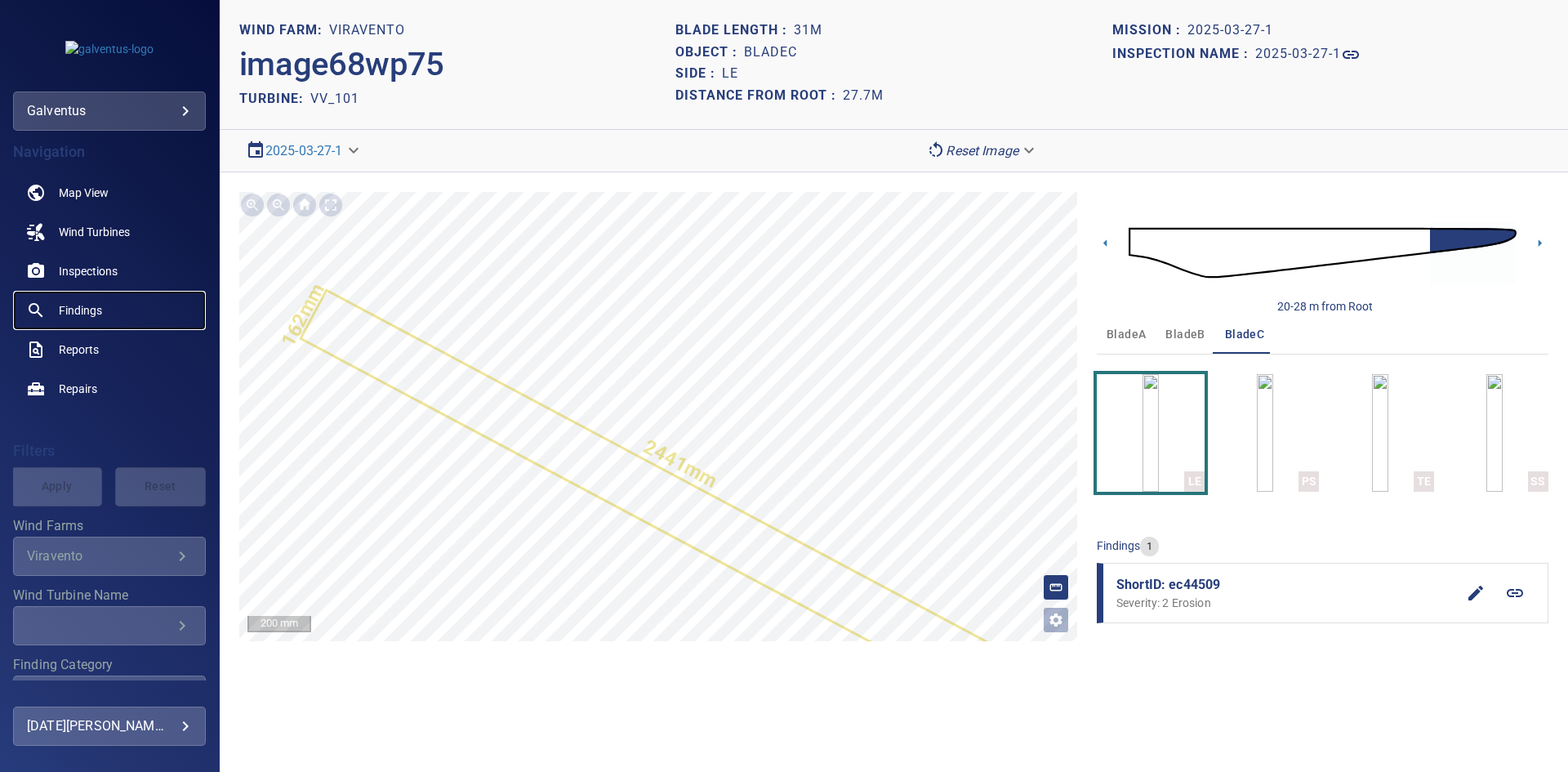
click at [69, 312] on span "Findings" at bounding box center [80, 310] width 43 height 16
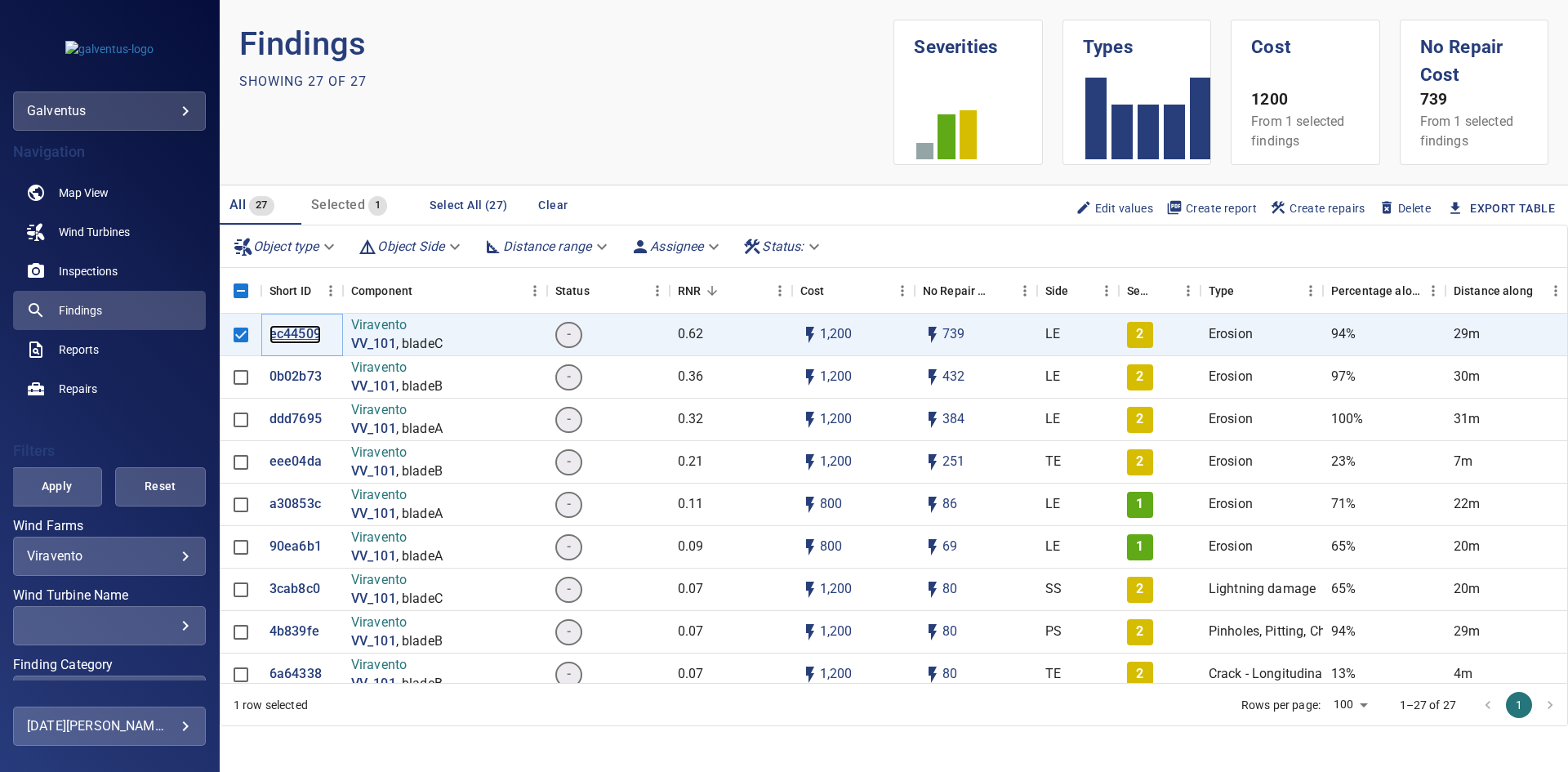
click at [289, 335] on p "ec44509" at bounding box center [294, 334] width 52 height 19
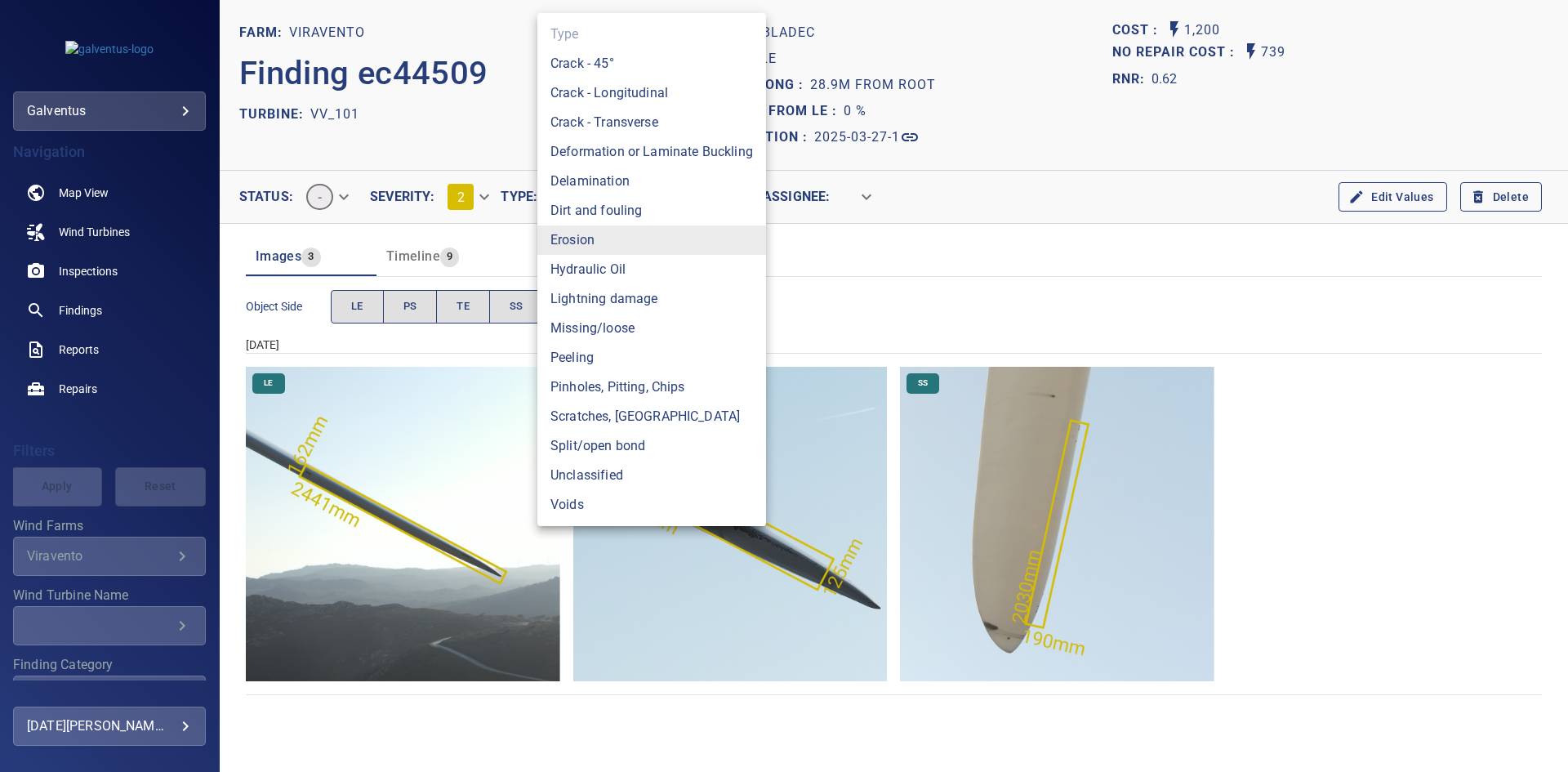
click at [586, 204] on body "**********" at bounding box center [784, 386] width 1568 height 772
click at [1111, 311] on div at bounding box center [784, 386] width 1568 height 772
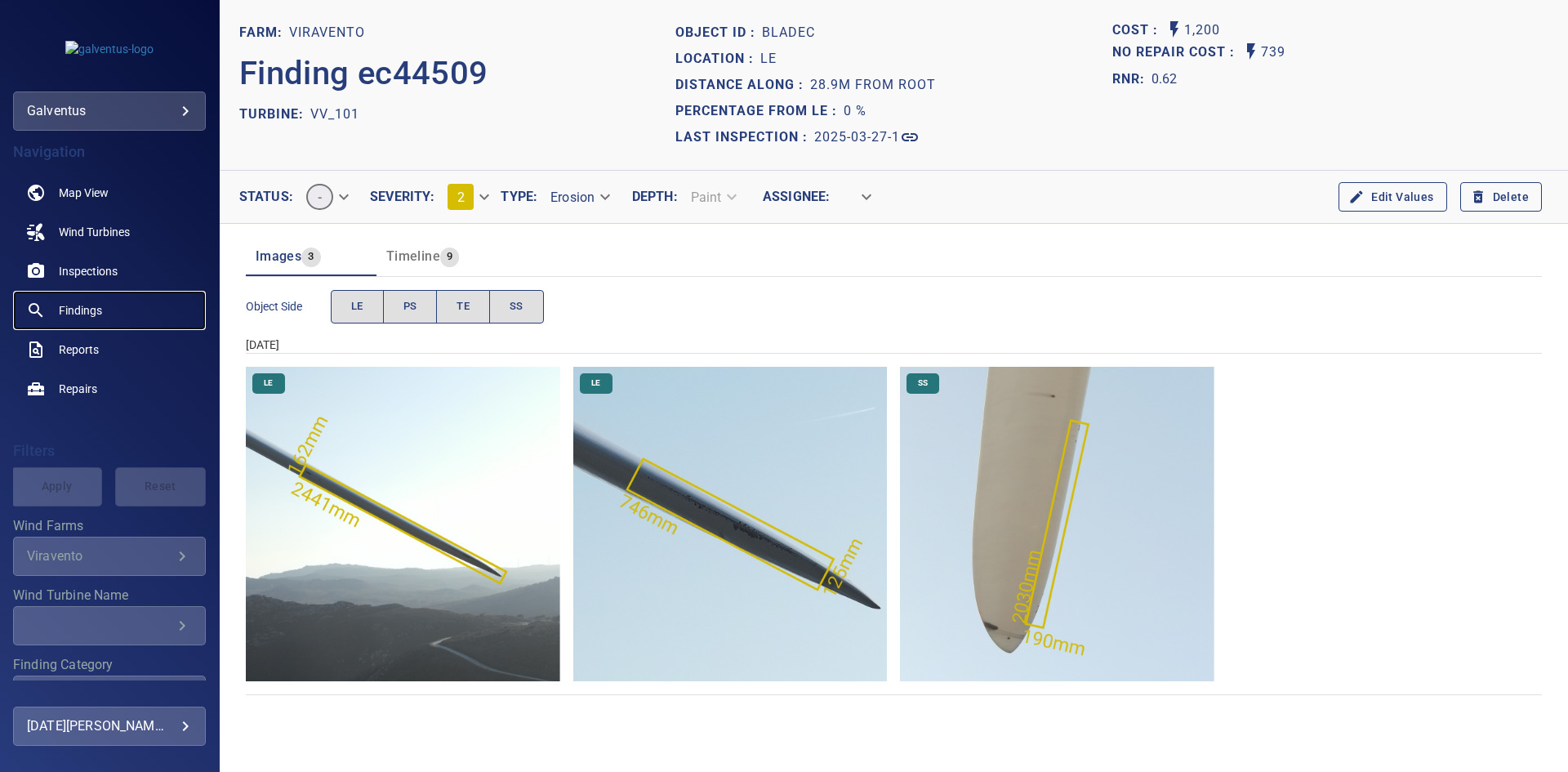
click at [91, 308] on span "Findings" at bounding box center [80, 310] width 43 height 16
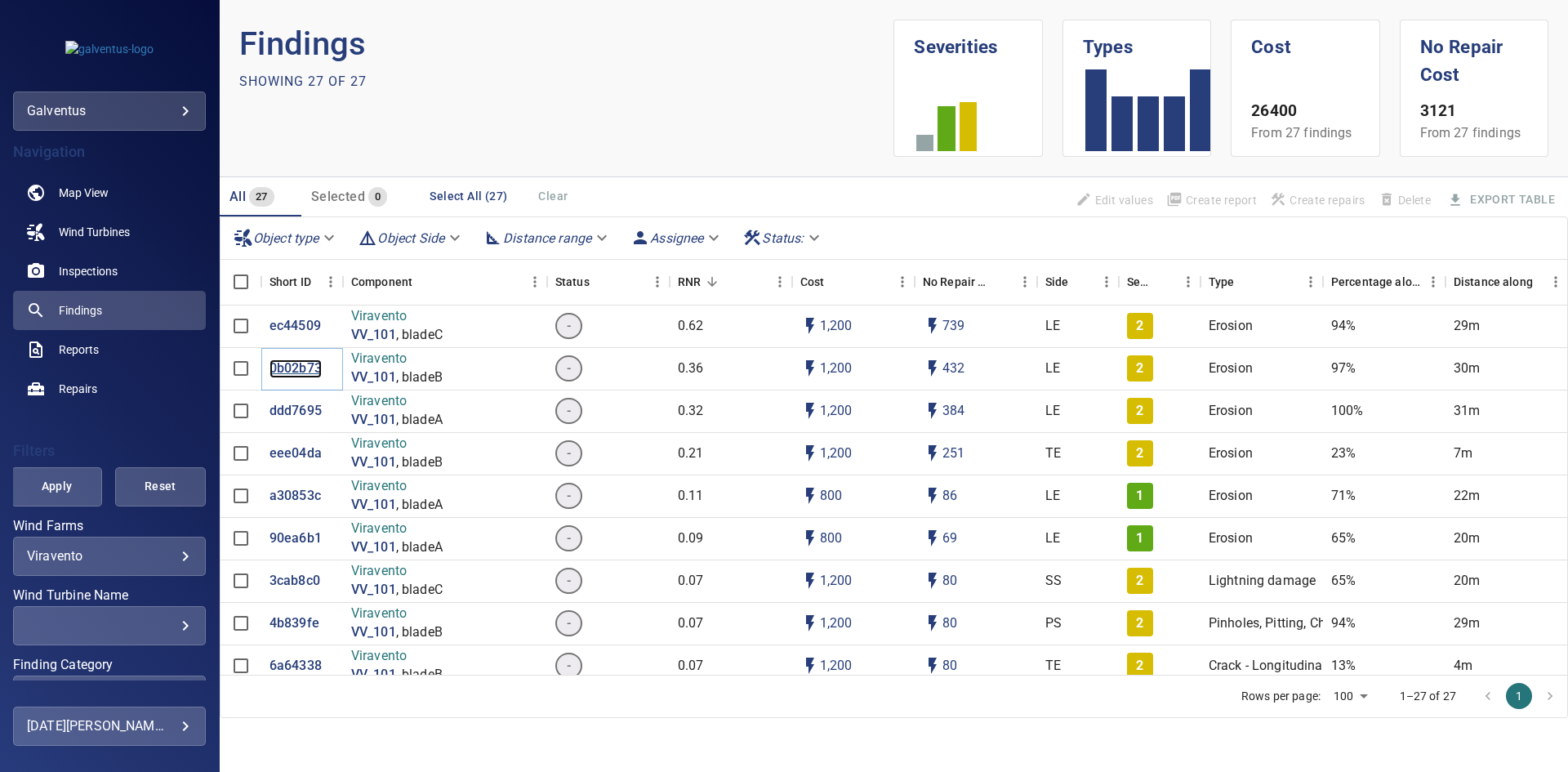
click at [284, 369] on p "0b02b73" at bounding box center [295, 369] width 52 height 19
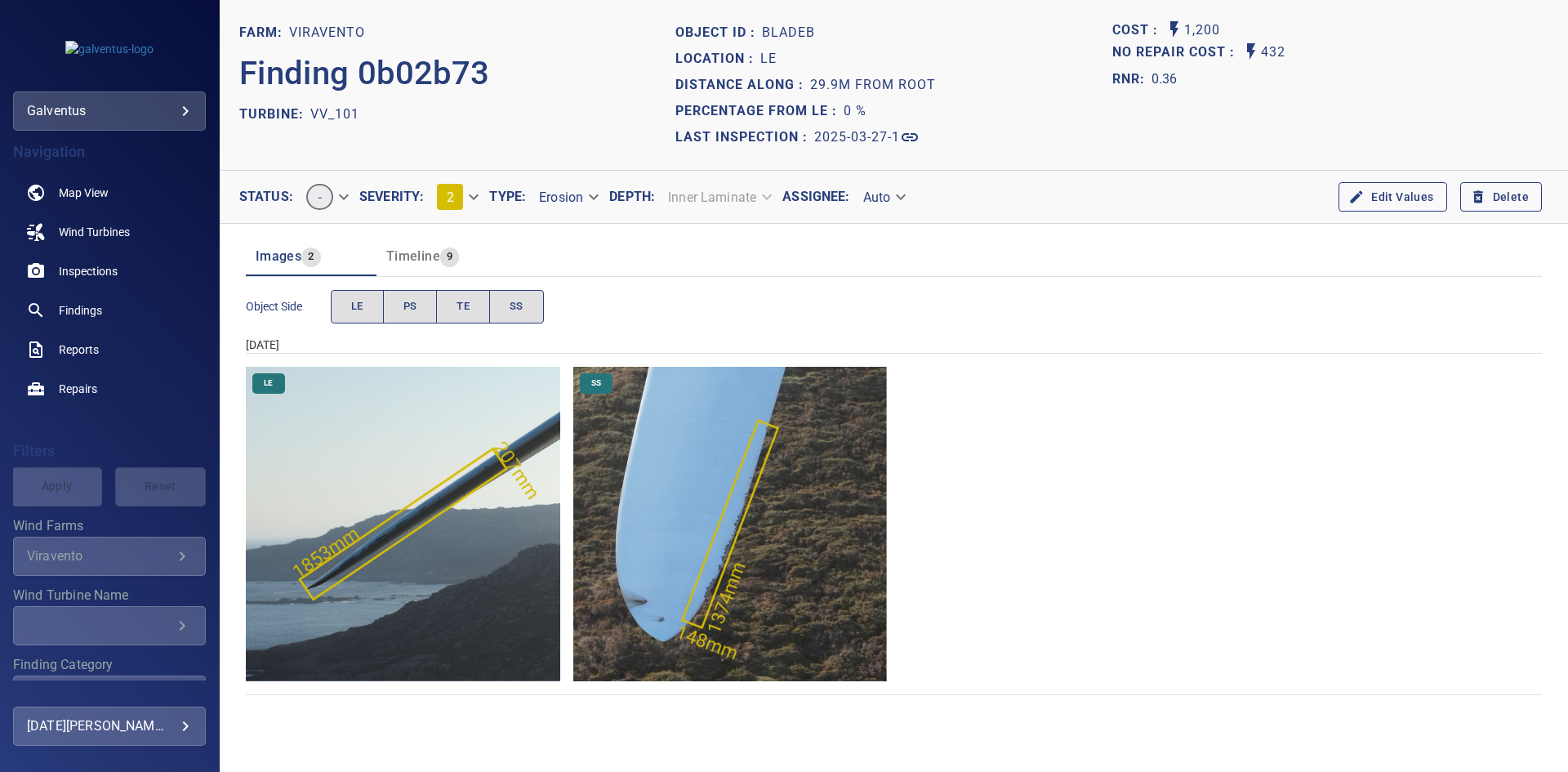
click at [542, 48] on div "Finding 0b02b73" at bounding box center [457, 74] width 436 height 56
click at [699, 200] on div "Inner Laminate" at bounding box center [718, 197] width 128 height 29
click at [702, 267] on header "Images 2 Timeline 9" at bounding box center [893, 256] width 1296 height 39
click at [88, 308] on span "Findings" at bounding box center [80, 310] width 43 height 16
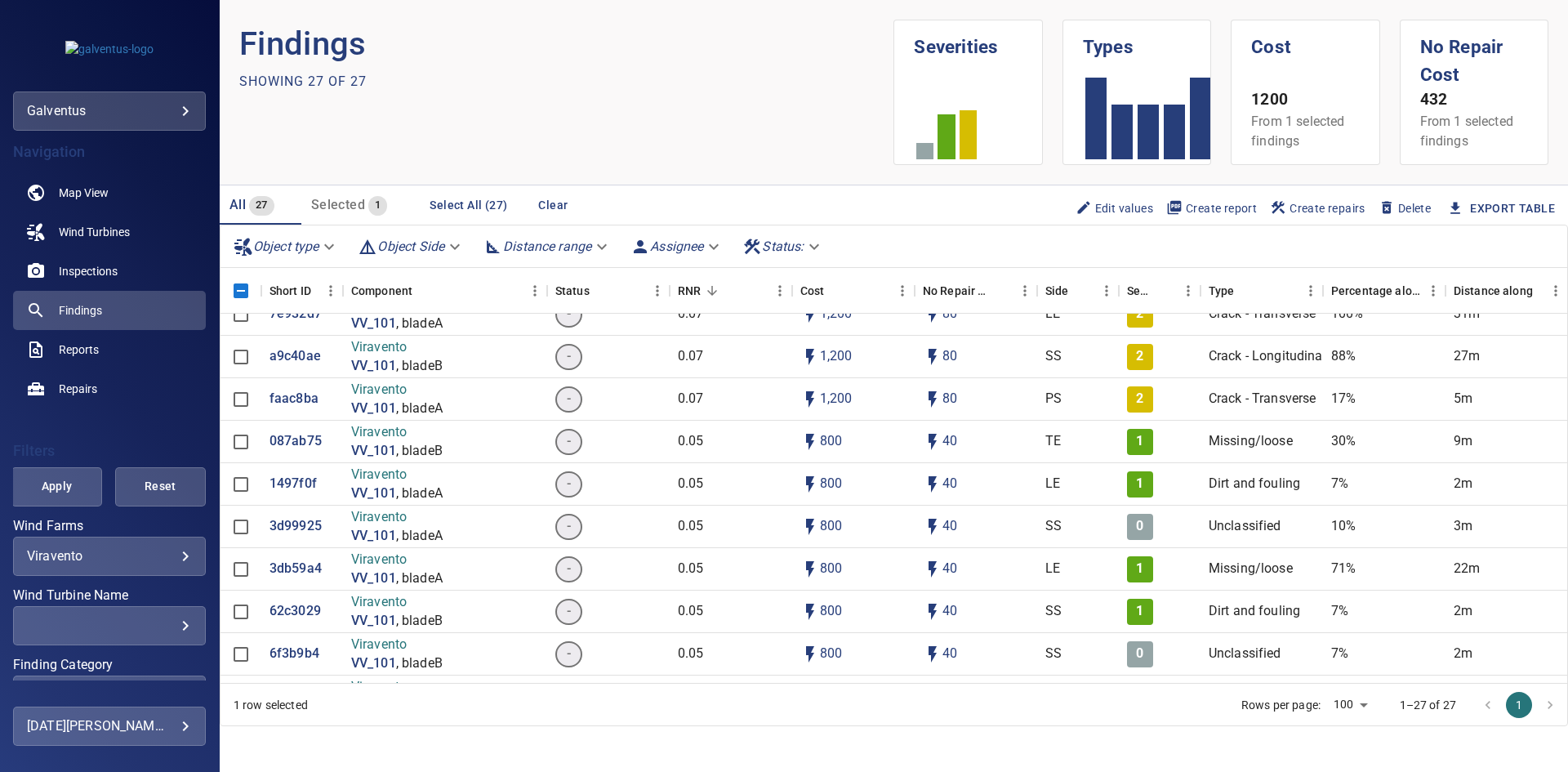
scroll to position [490, 0]
click at [287, 568] on p "3db59a4" at bounding box center [295, 566] width 52 height 19
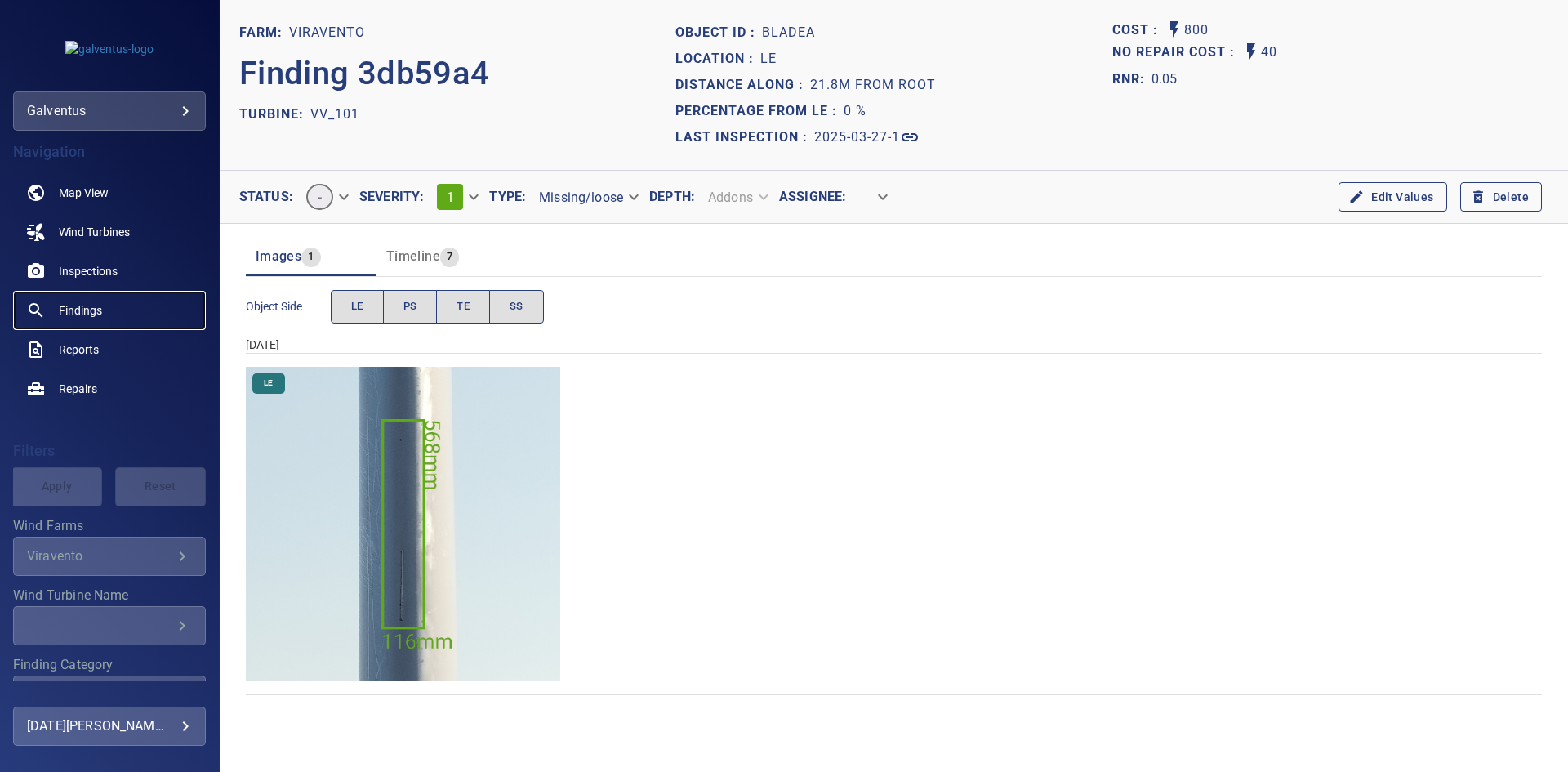
click at [68, 312] on span "Findings" at bounding box center [80, 310] width 43 height 16
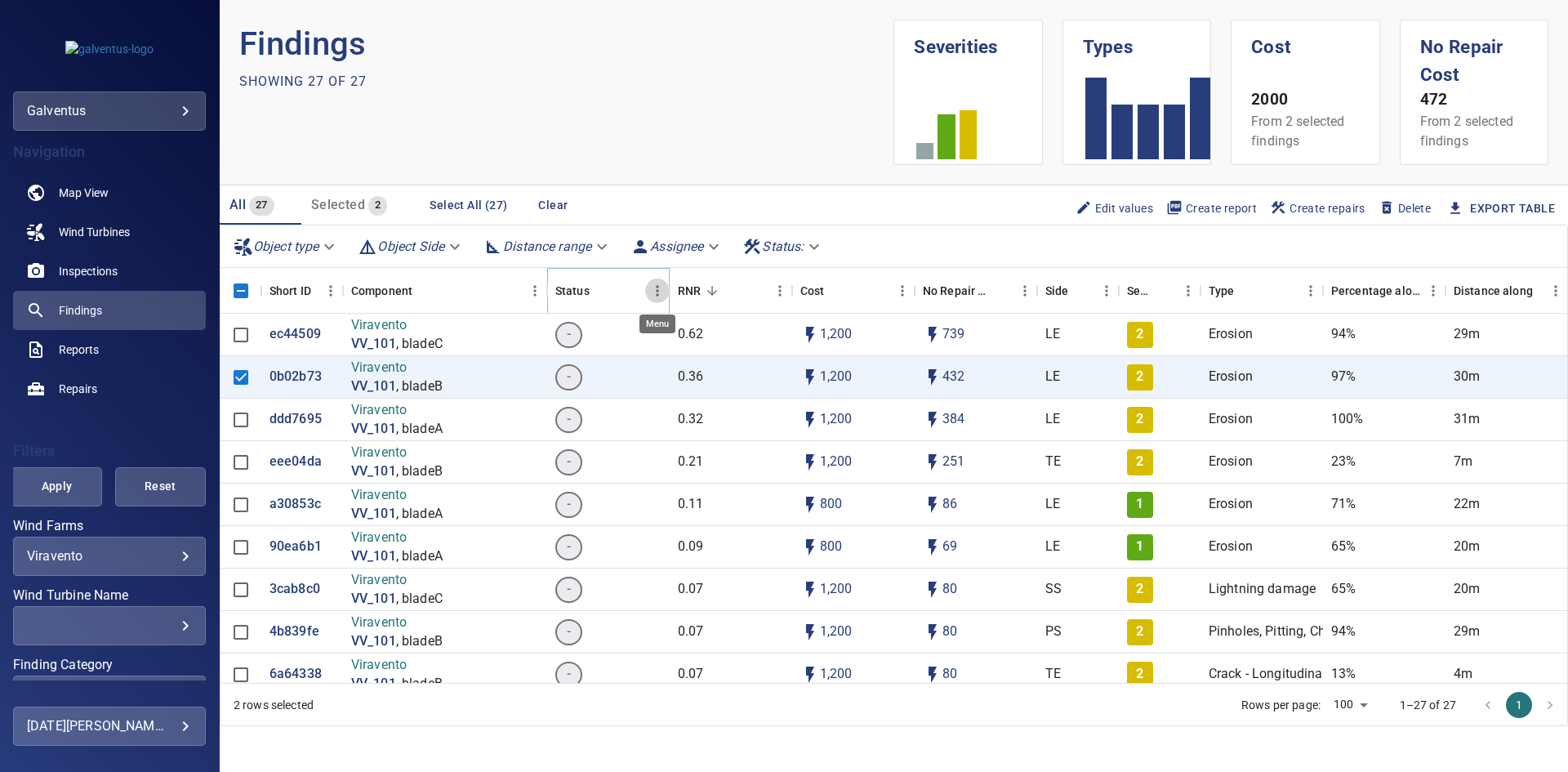
click at [654, 290] on icon "Menu" at bounding box center [657, 290] width 16 height 16
click at [571, 427] on span "Manage columns" at bounding box center [583, 427] width 147 height 19
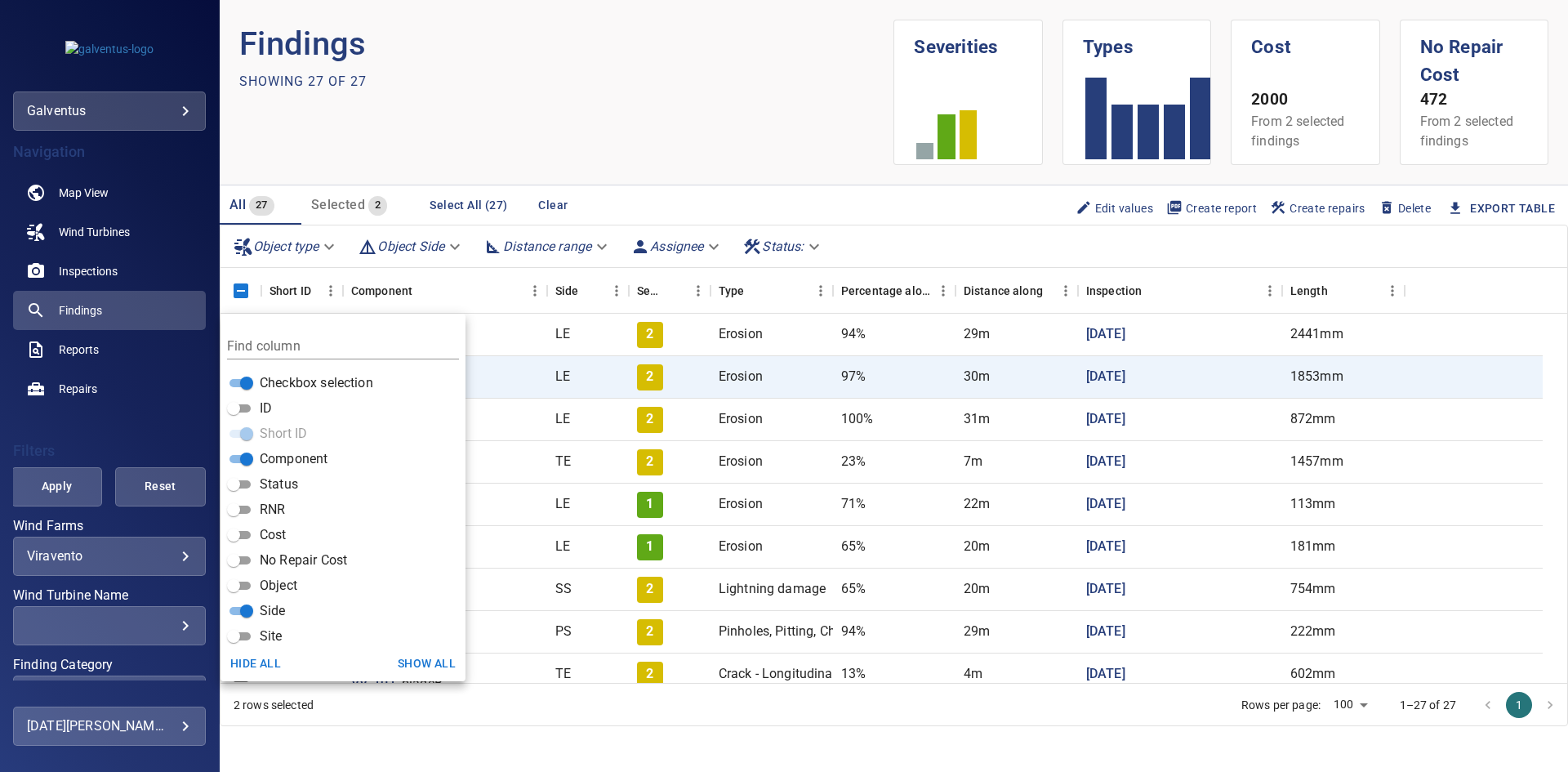
click at [459, 730] on section "Findings Showing 27 of 27 Severities Types Cost 2000 From 2 selected findings N…" at bounding box center [894, 386] width 1348 height 772
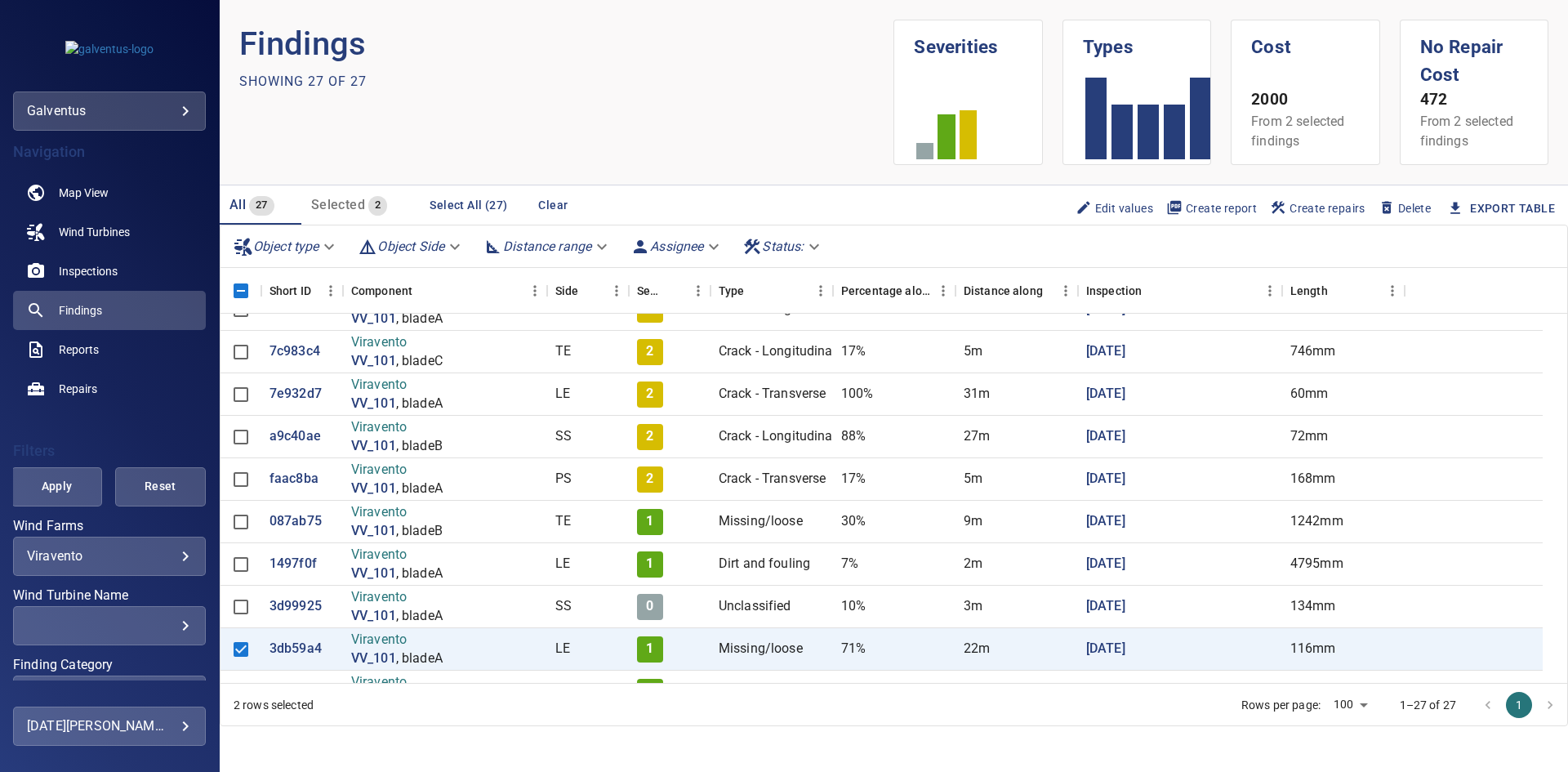
scroll to position [409, 0]
click at [294, 562] on p "1497f0f" at bounding box center [293, 563] width 47 height 19
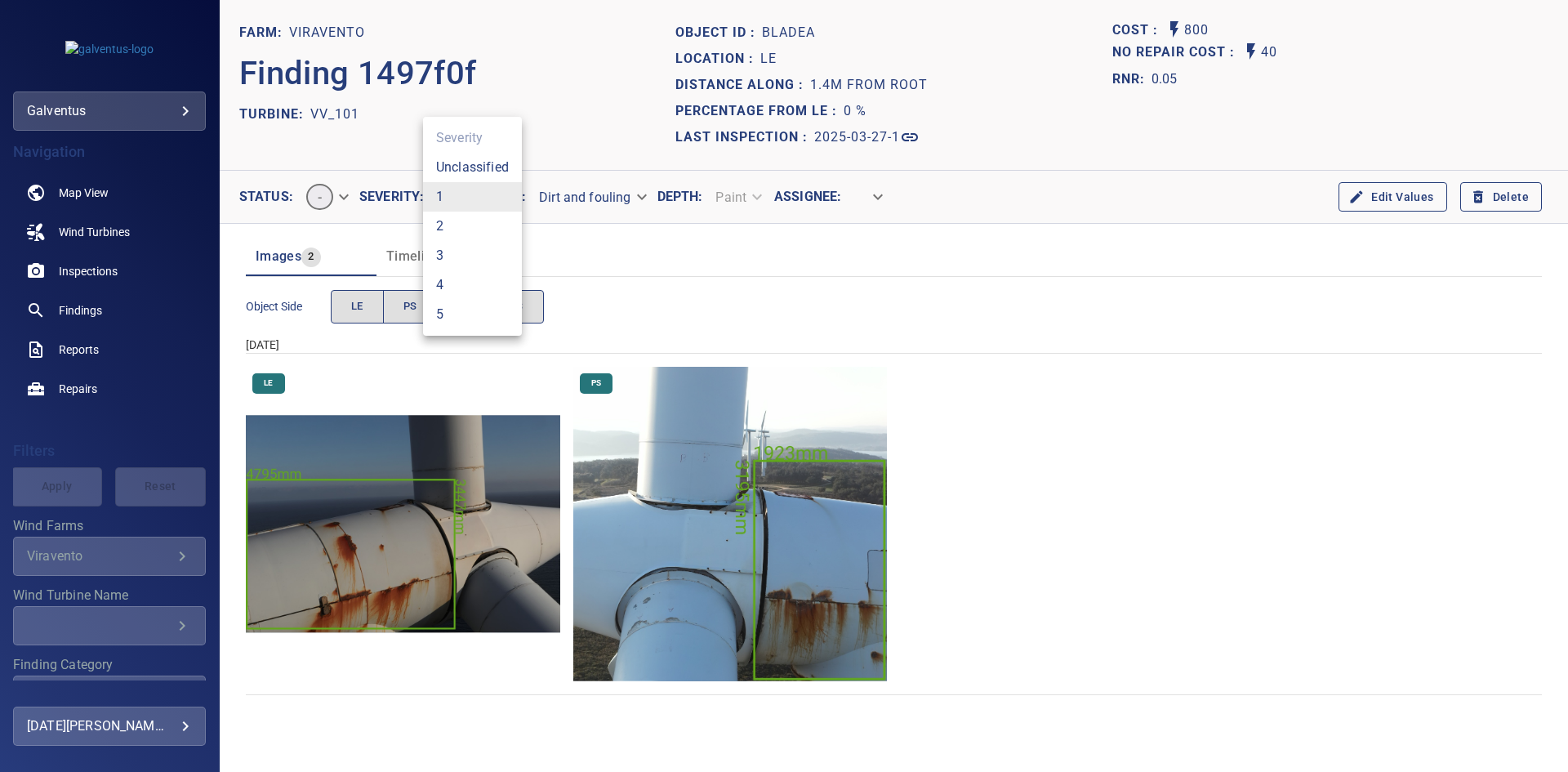
click at [471, 196] on body "**********" at bounding box center [784, 386] width 1568 height 772
click at [911, 267] on div at bounding box center [784, 386] width 1568 height 772
click at [552, 113] on div "TURBINE: VV_101" at bounding box center [457, 114] width 436 height 26
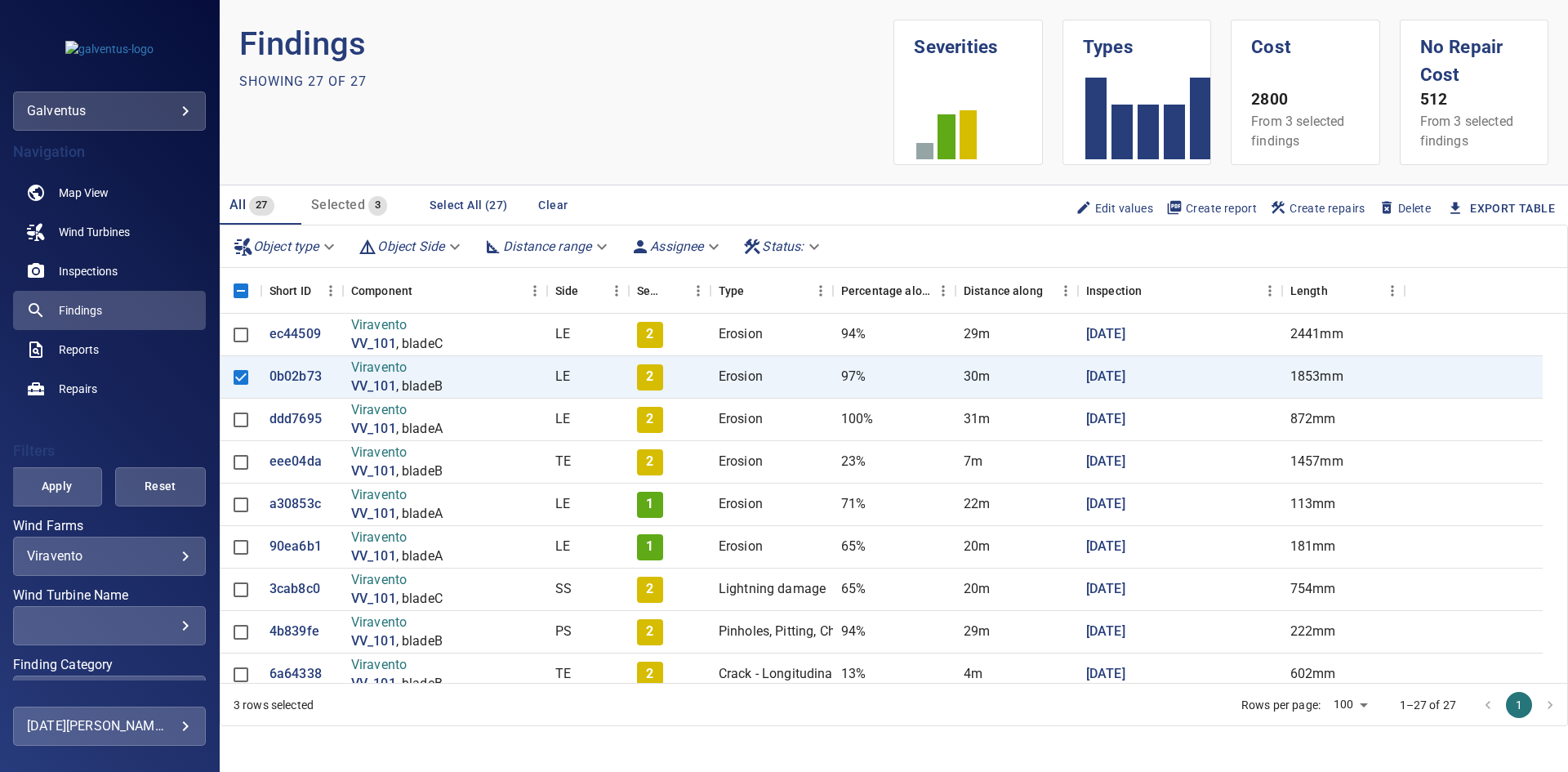
click at [505, 127] on section "Findings Showing 27 of 27" at bounding box center [567, 92] width 655 height 146
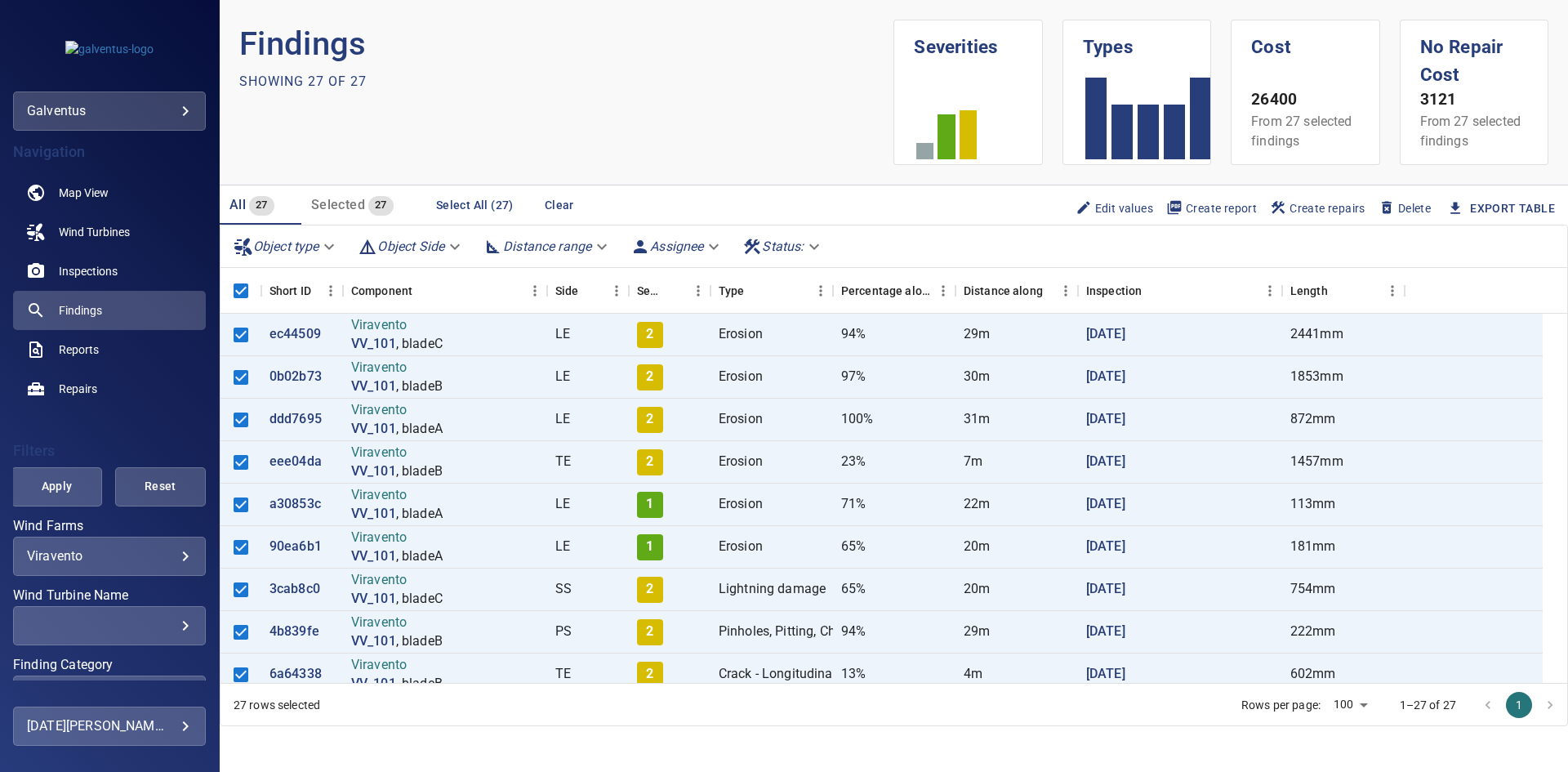
click at [1214, 206] on span "Create report" at bounding box center [1211, 207] width 91 height 18
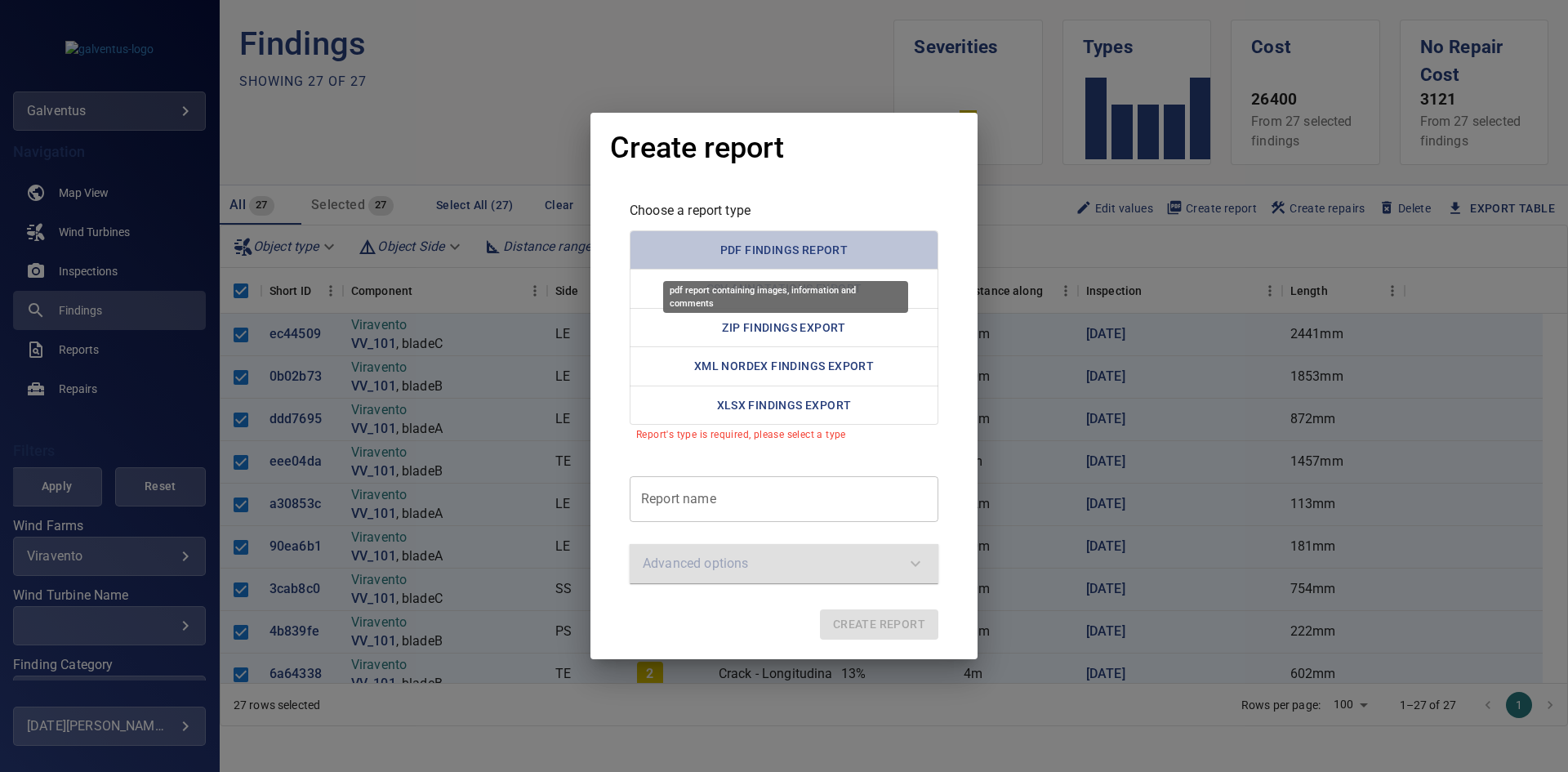
click at [776, 255] on button "PDF Findings Report" at bounding box center [784, 250] width 309 height 40
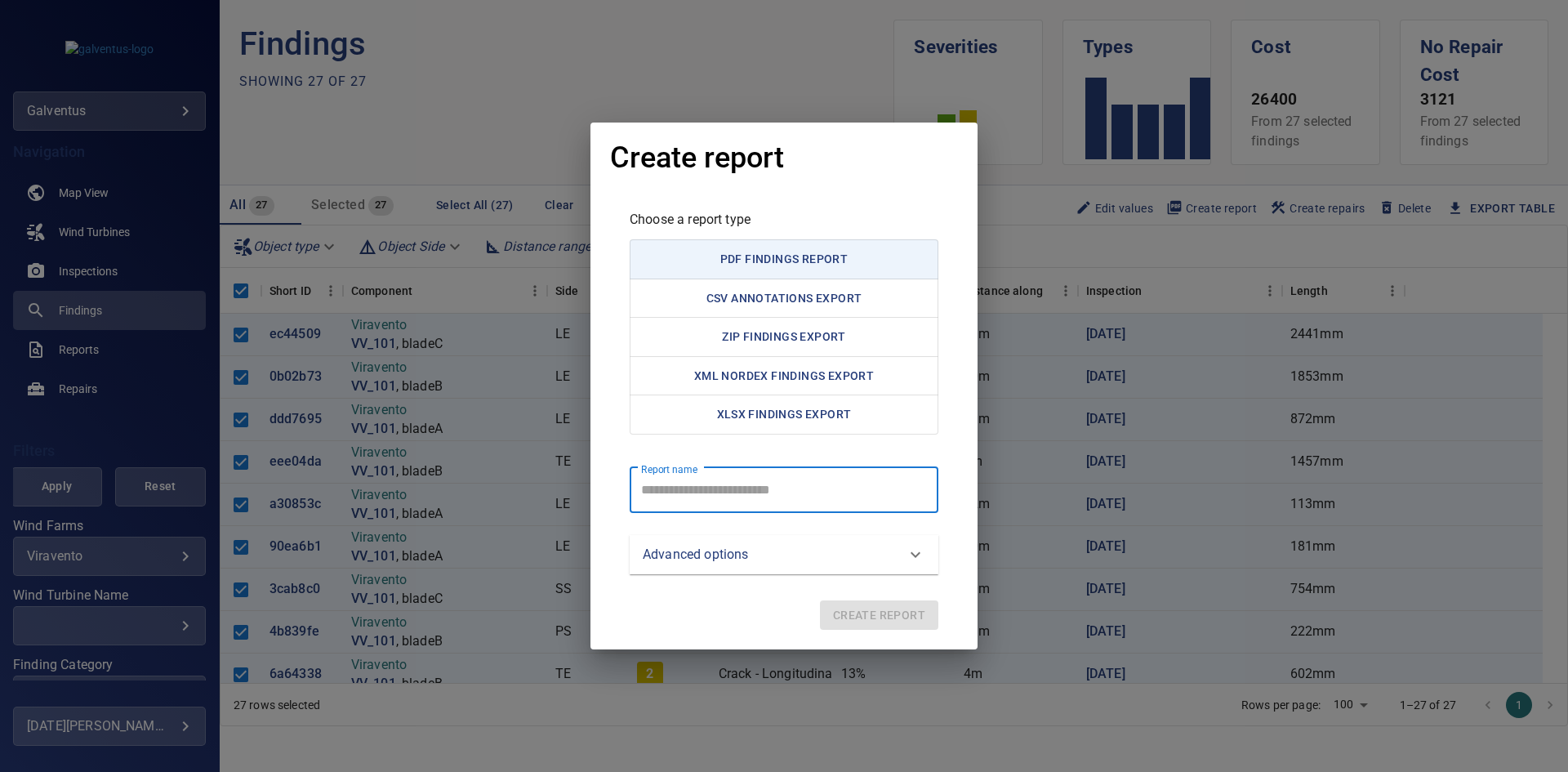
click at [722, 489] on report "Report name" at bounding box center [784, 490] width 309 height 46
paste report "**********"
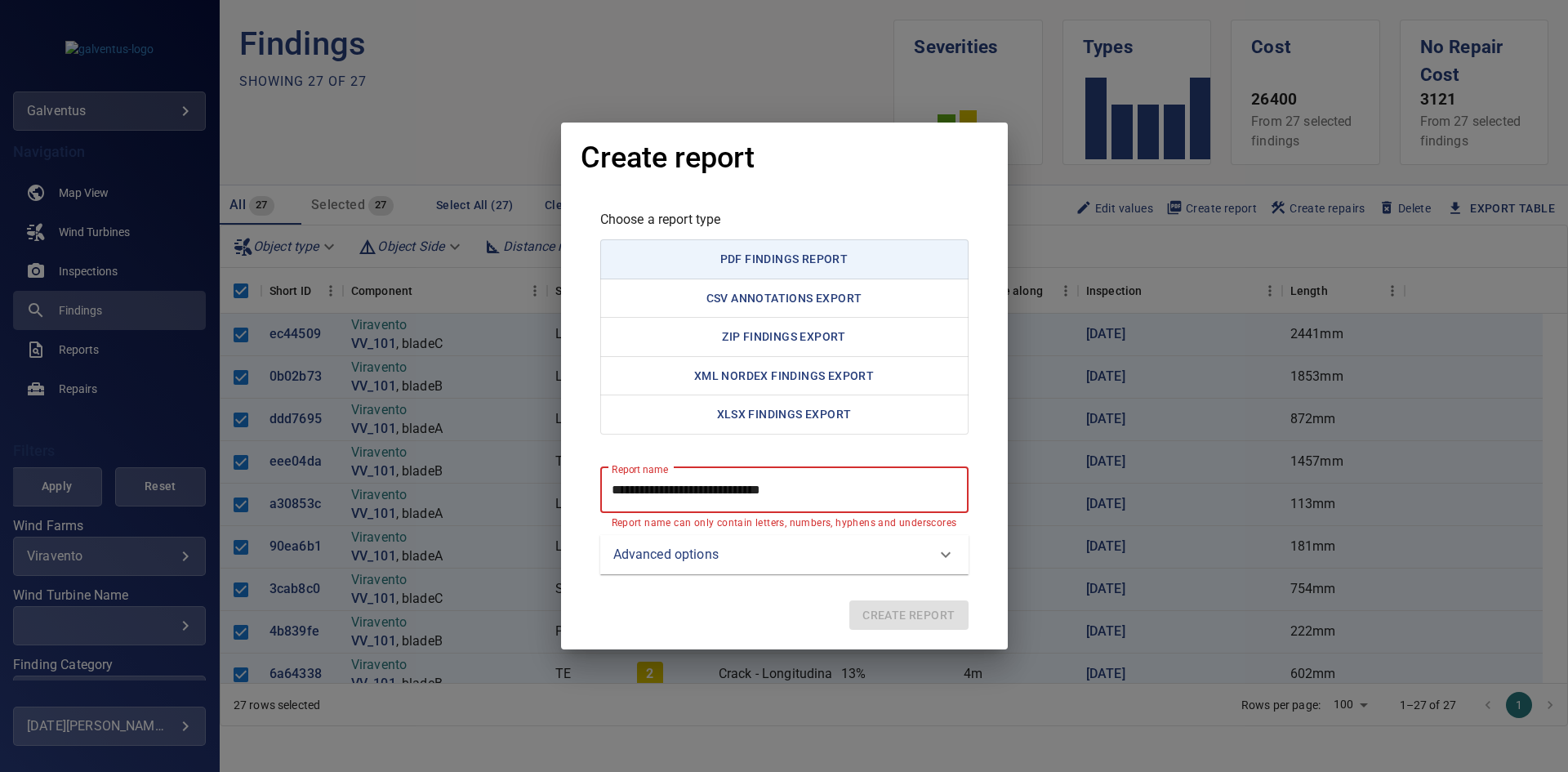
click at [723, 487] on report "**********" at bounding box center [784, 490] width 368 height 46
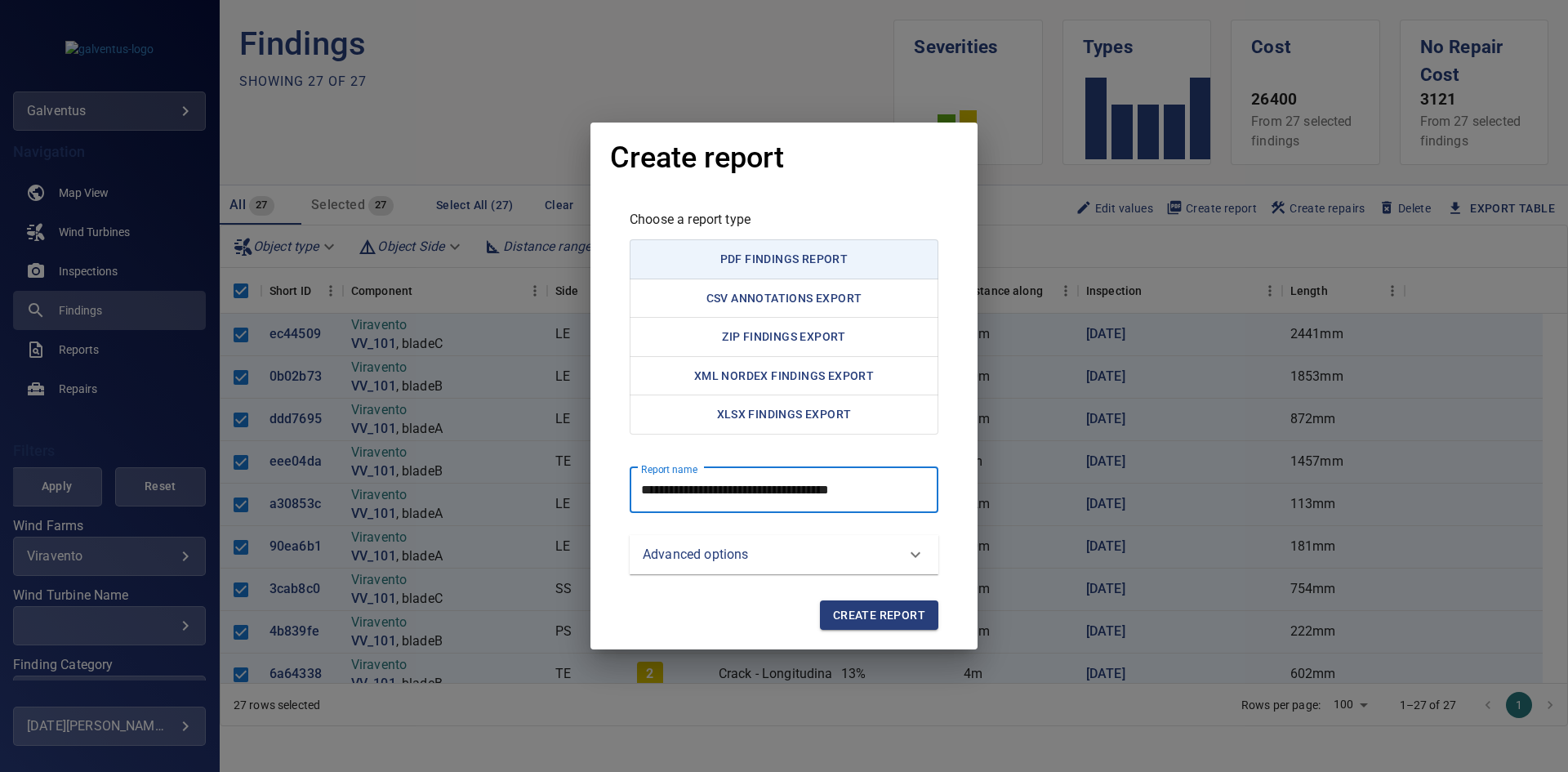
type report "**********"
click at [879, 615] on span "Create report" at bounding box center [878, 615] width 92 height 20
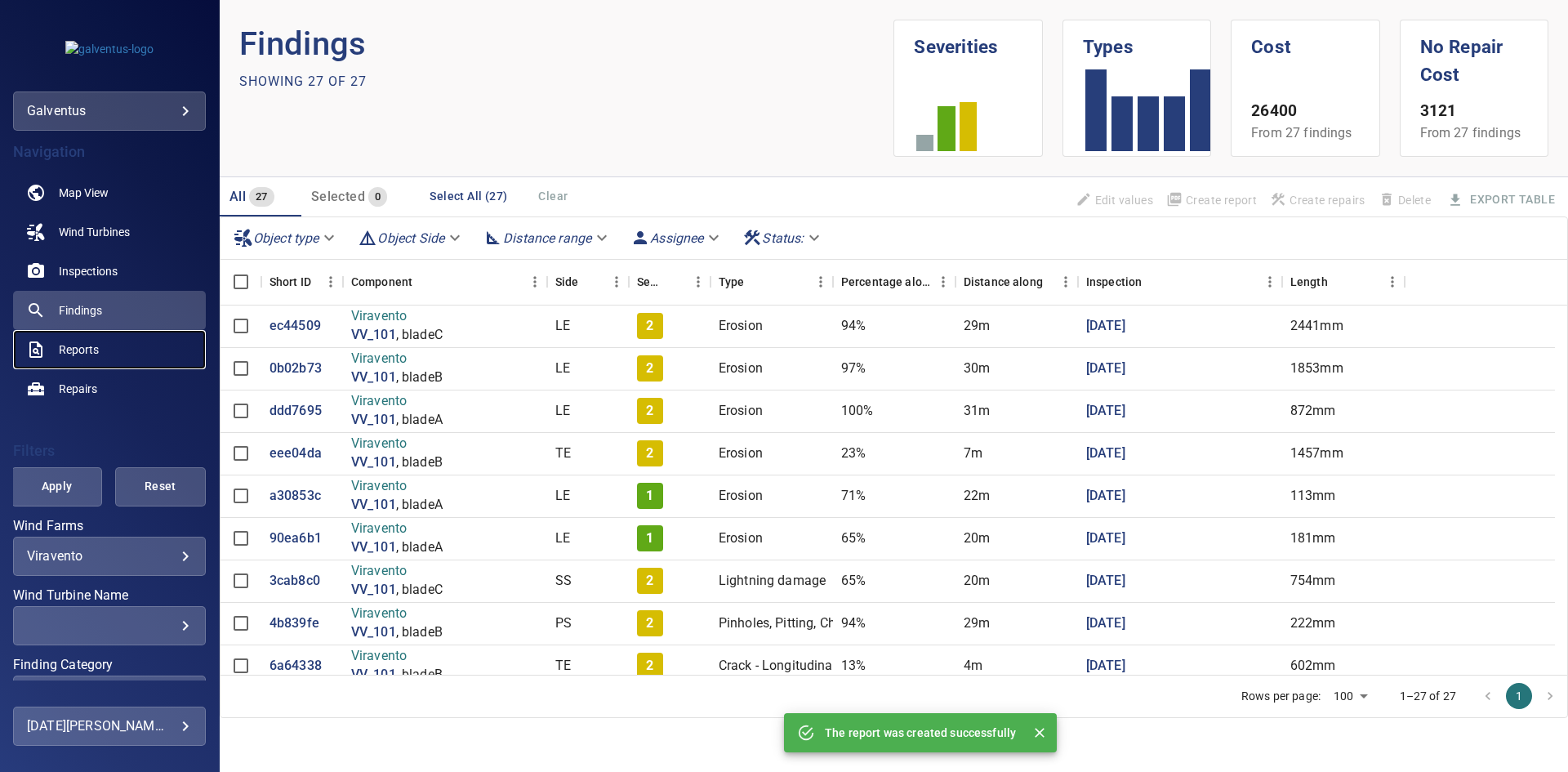
click at [67, 346] on span "Reports" at bounding box center [78, 349] width 40 height 16
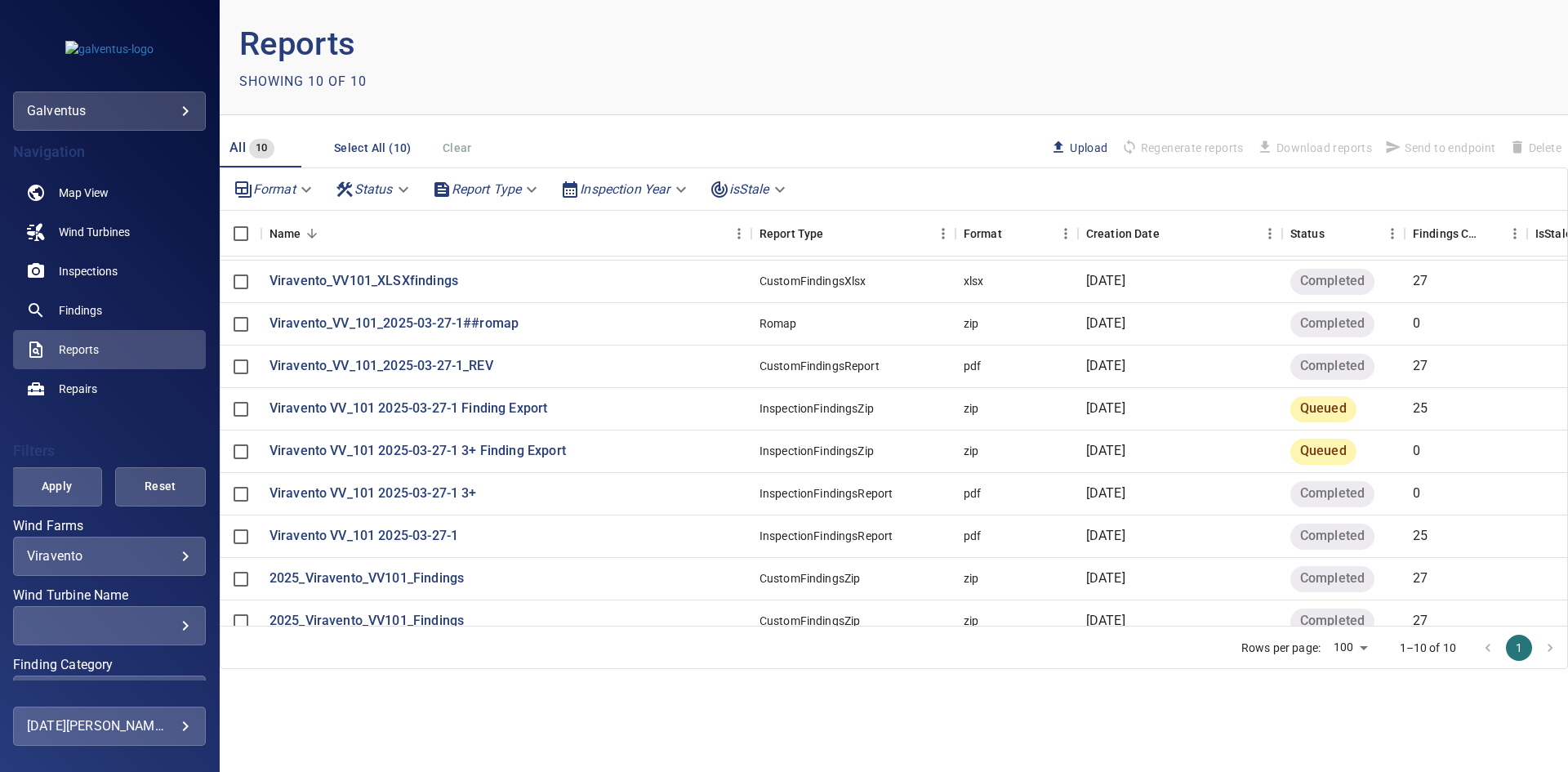
scroll to position [68, 0]
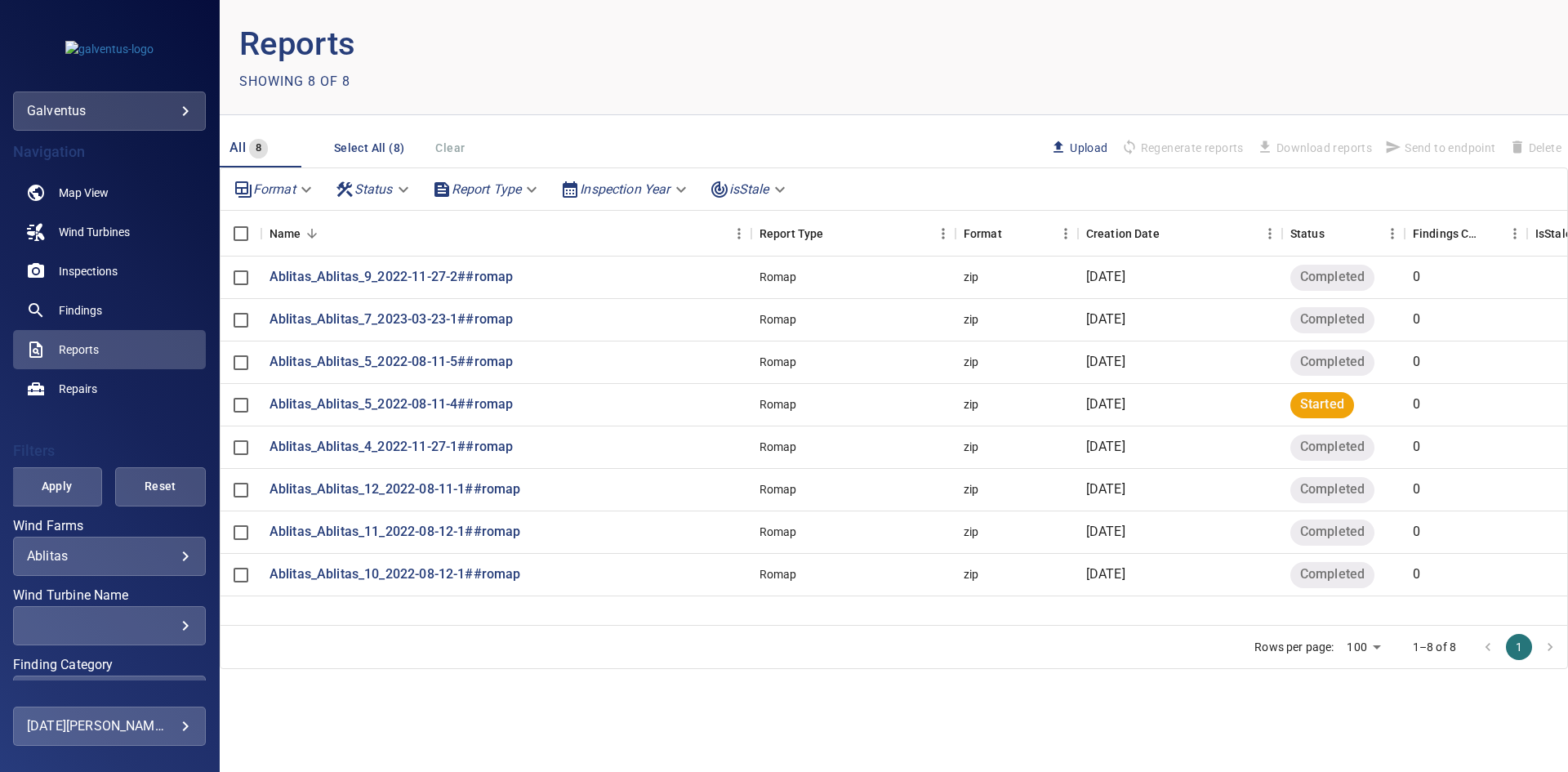
click at [104, 555] on body "**********" at bounding box center [784, 386] width 1568 height 772
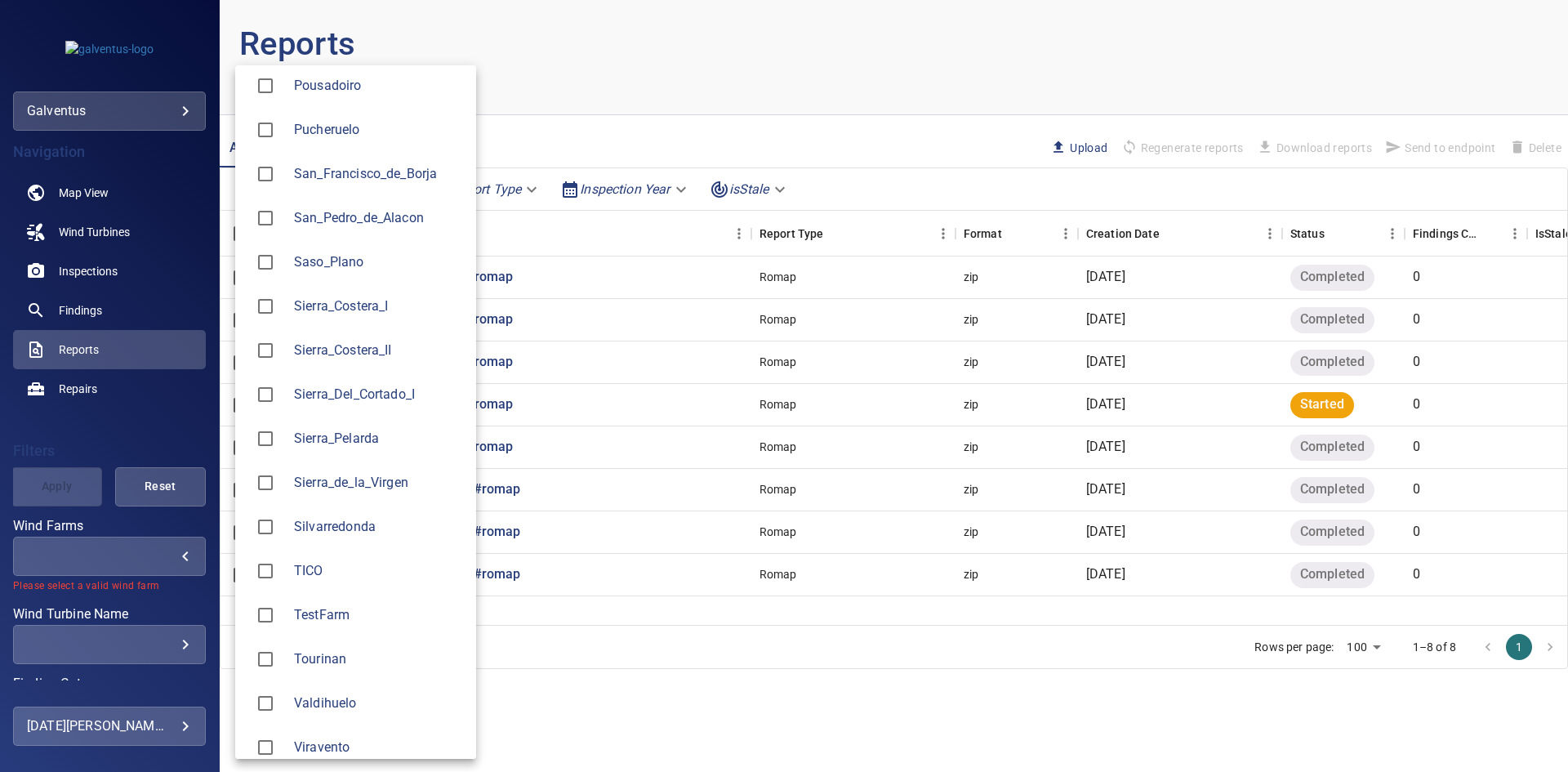
scroll to position [2010, 0]
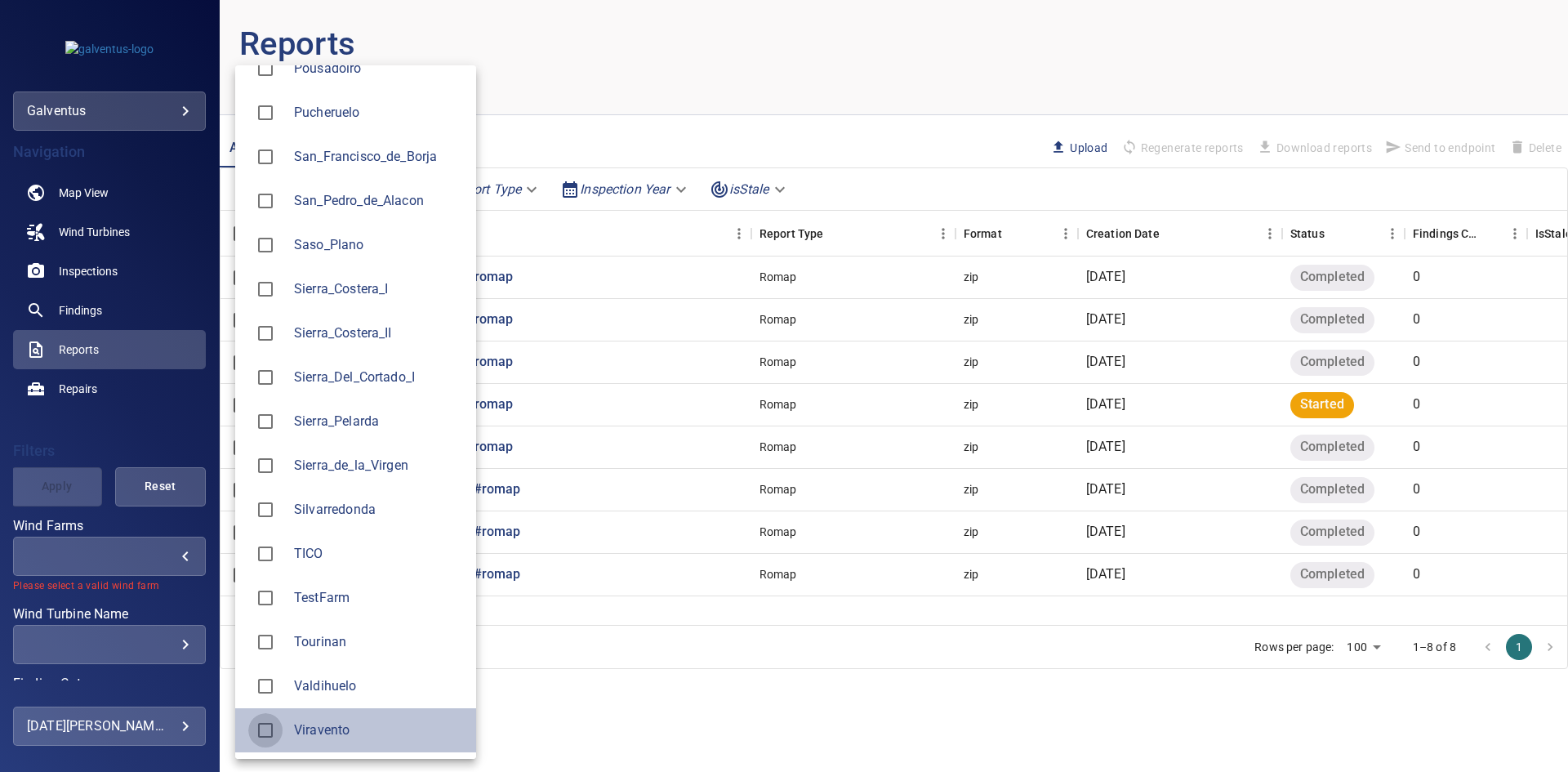
type input "*********"
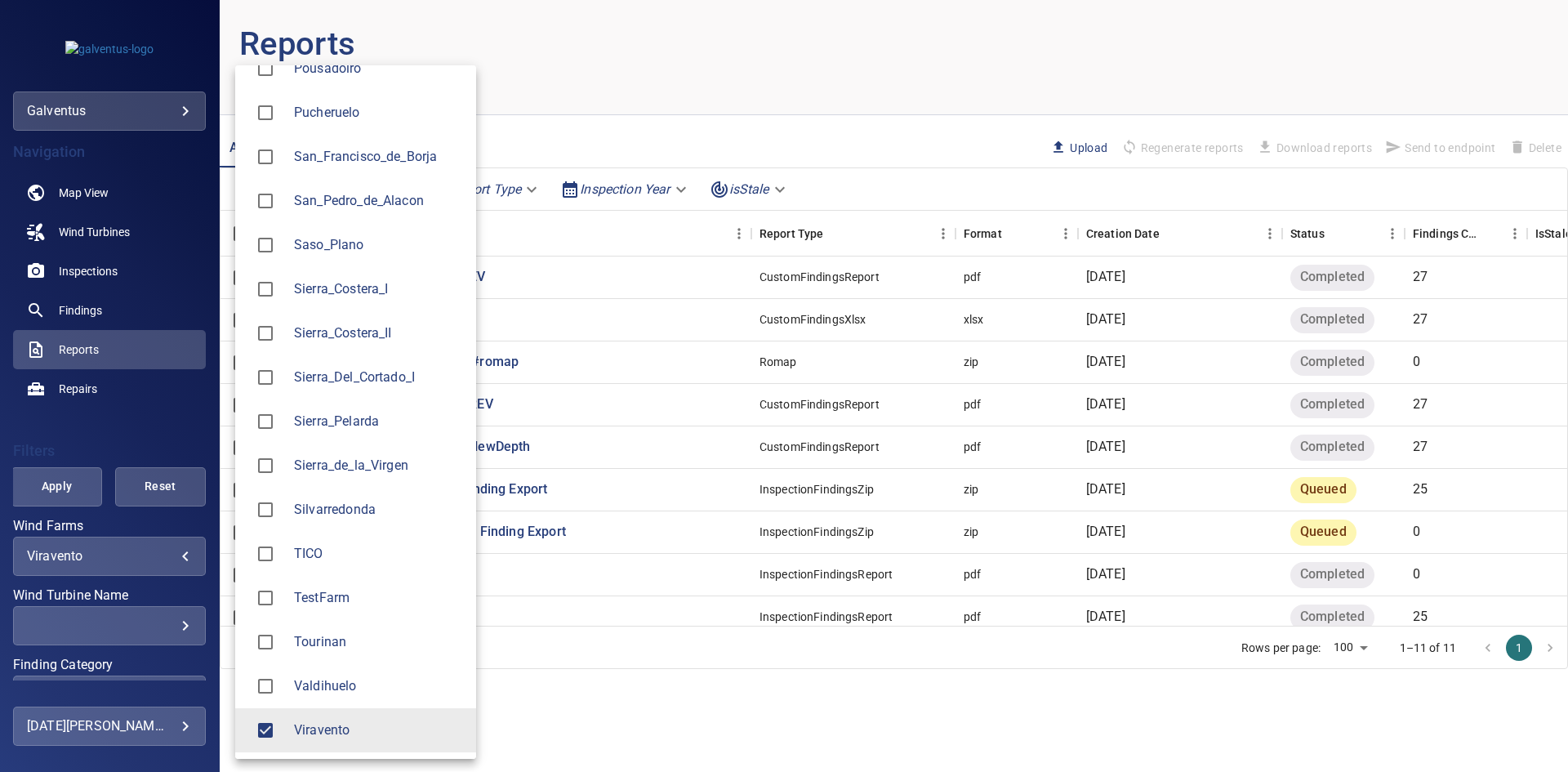
click at [47, 477] on div at bounding box center [784, 386] width 1568 height 772
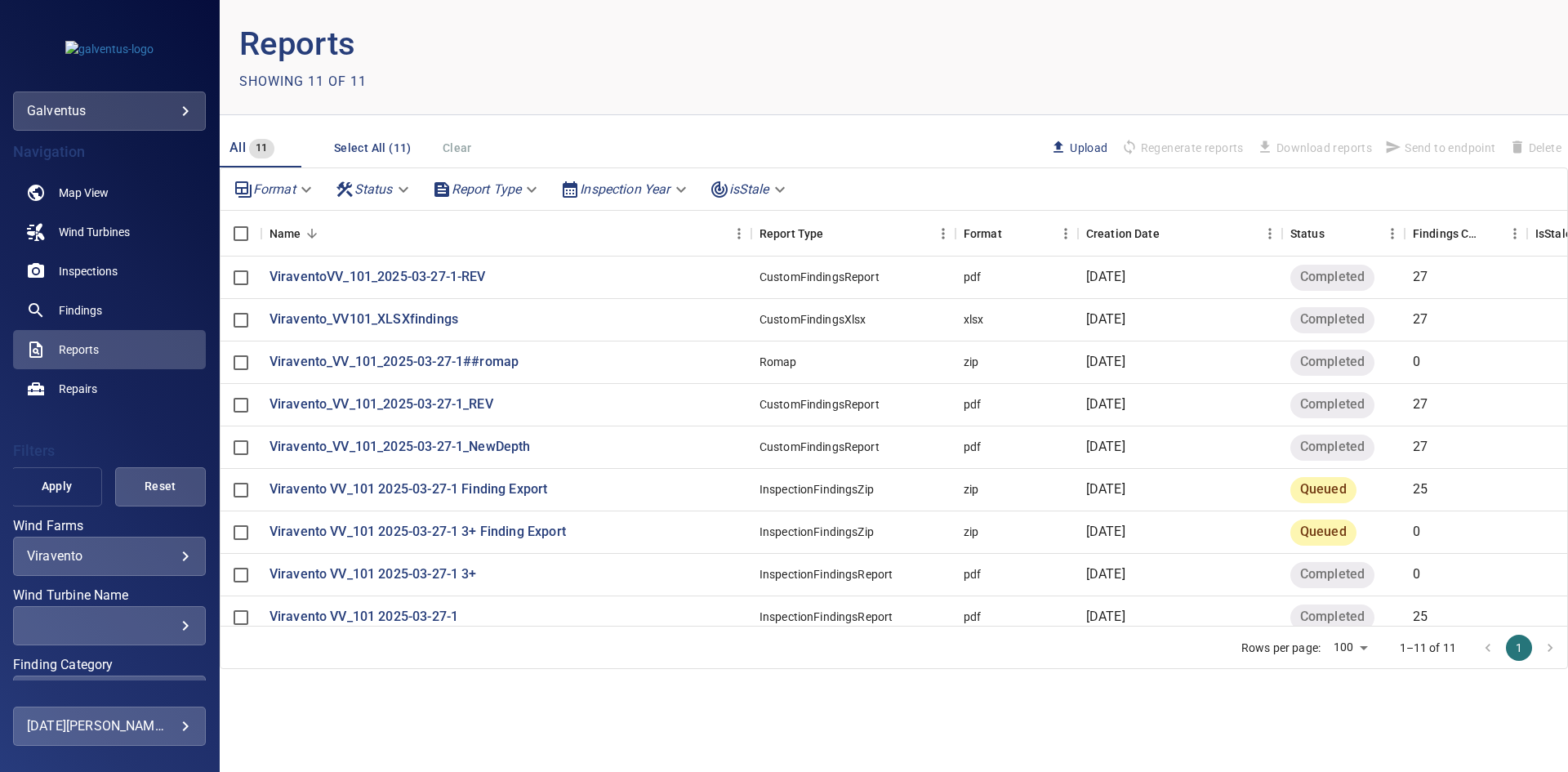
click at [63, 489] on span "Apply" at bounding box center [57, 487] width 50 height 20
click at [501, 447] on p "Viravento_VV_101_2025-03-27-1_NewDepth" at bounding box center [399, 447] width 261 height 19
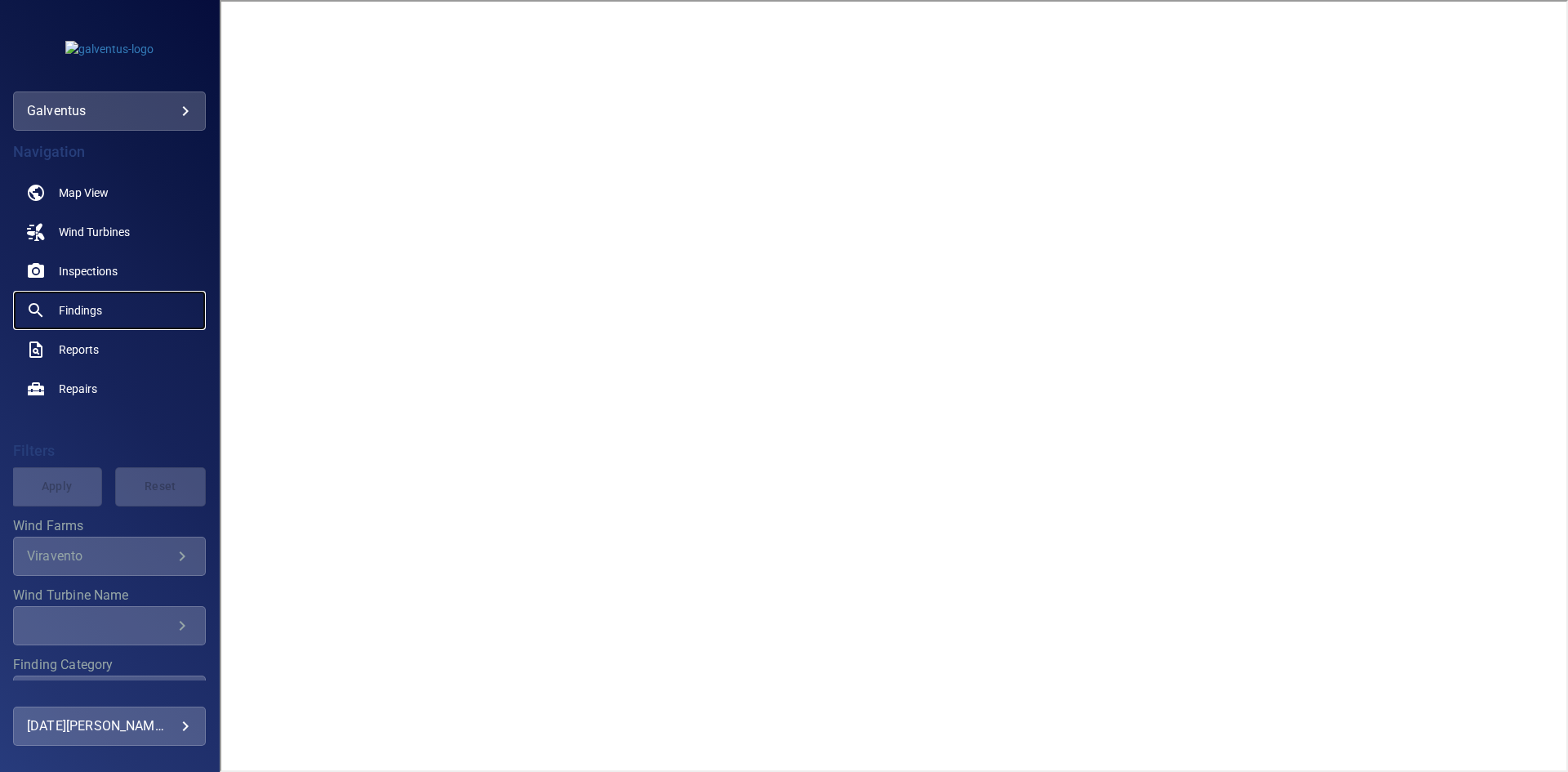
click at [92, 315] on span "Findings" at bounding box center [80, 310] width 43 height 16
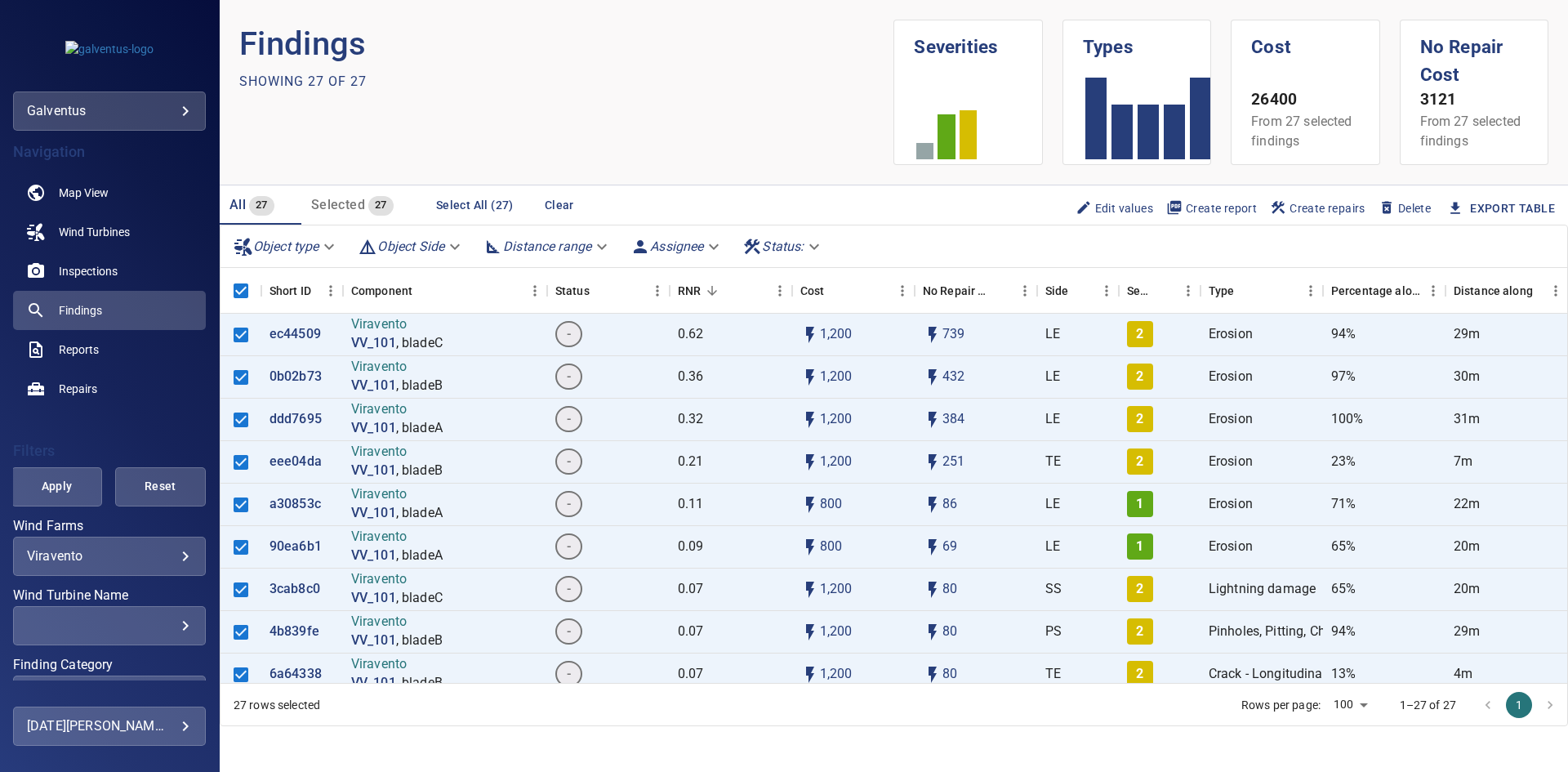
click at [1235, 207] on span "Create report" at bounding box center [1211, 207] width 91 height 18
